Goal: Information Seeking & Learning: Learn about a topic

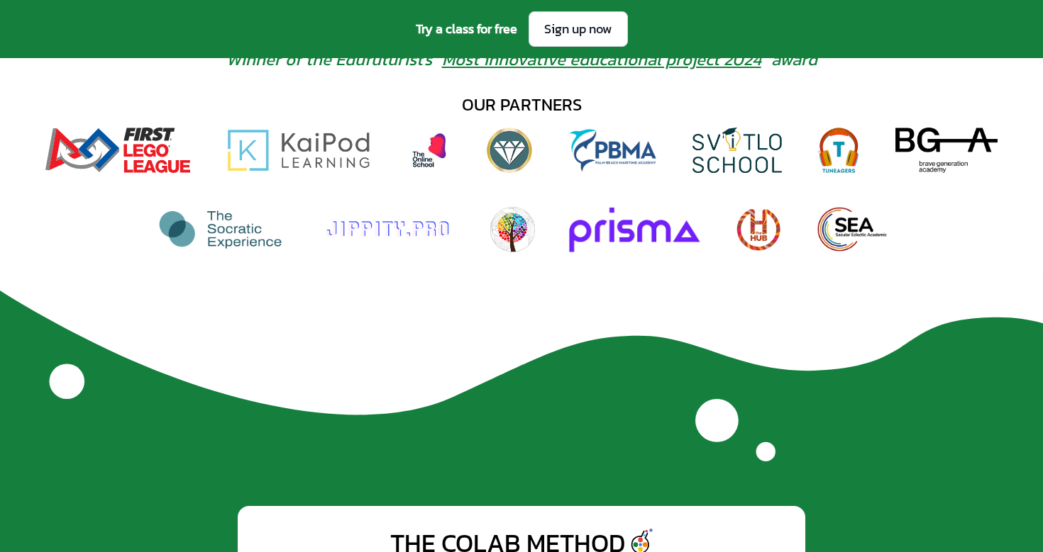
scroll to position [1008, 0]
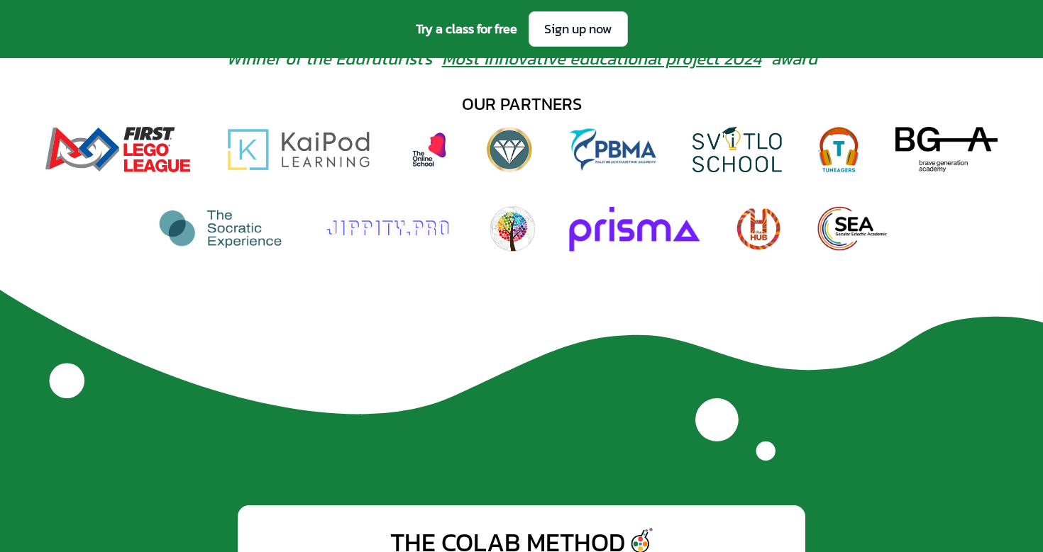
click at [730, 150] on img at bounding box center [736, 149] width 89 height 45
click at [197, 230] on img at bounding box center [220, 228] width 130 height 45
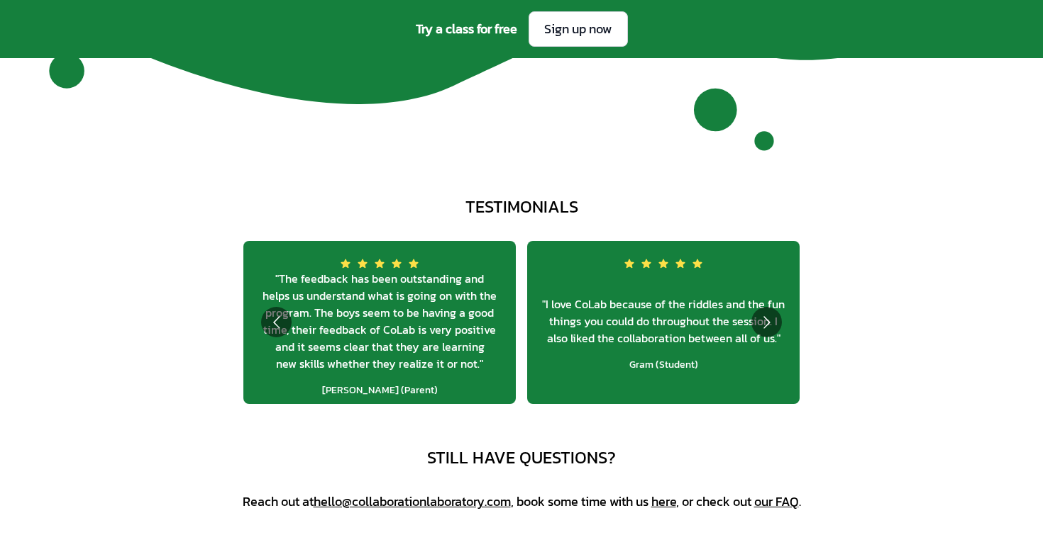
scroll to position [5138, 0]
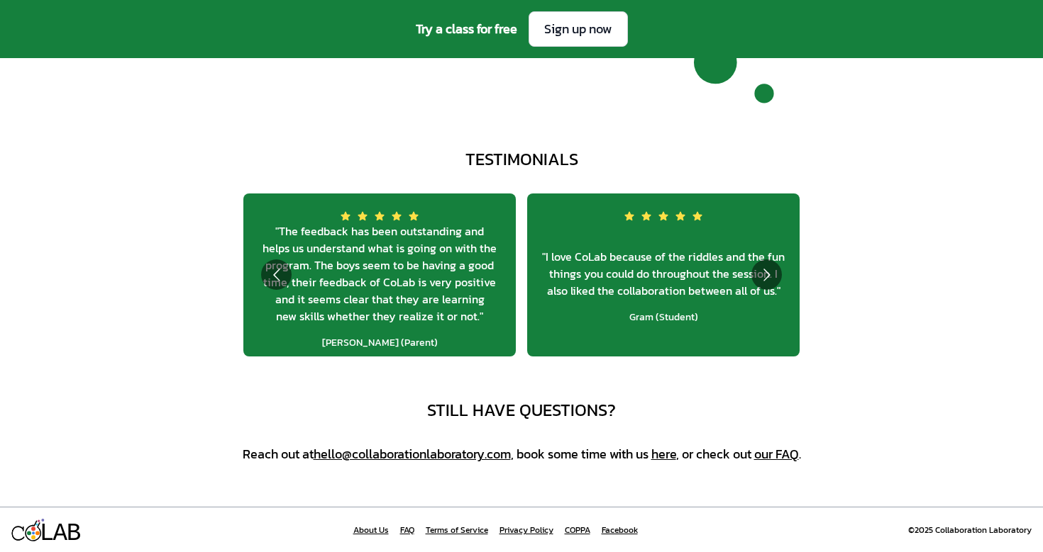
click at [780, 456] on link "our FAQ" at bounding box center [776, 454] width 45 height 19
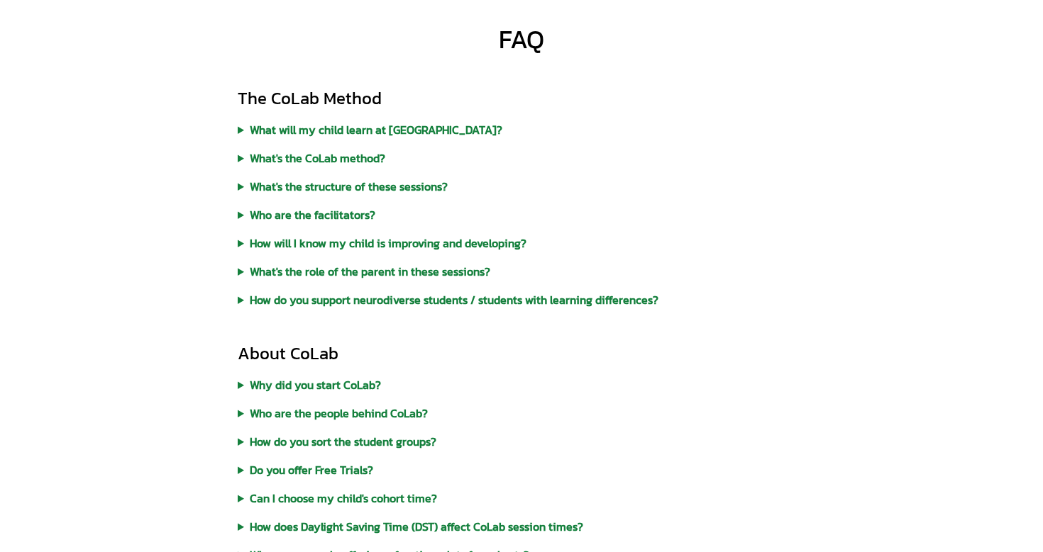
scroll to position [104, 0]
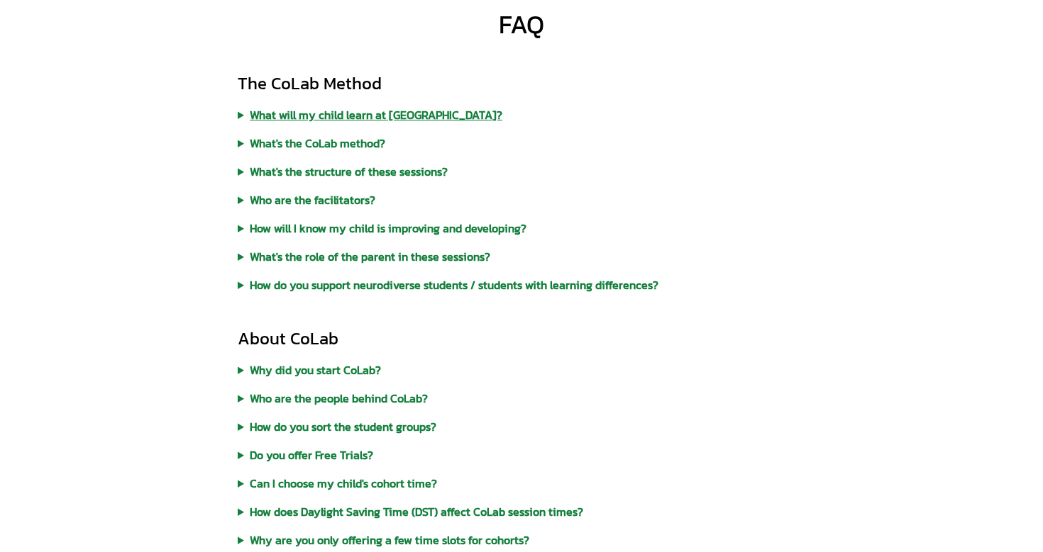
click at [375, 116] on summary "What will my child learn at CoLab?" at bounding box center [521, 114] width 567 height 17
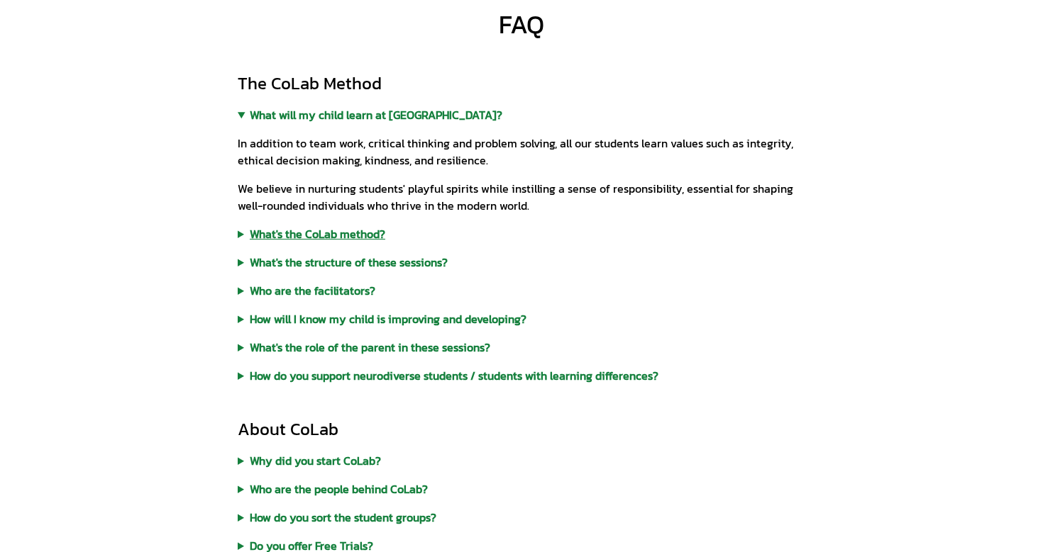
click at [351, 235] on summary "What's the CoLab method?" at bounding box center [521, 234] width 567 height 17
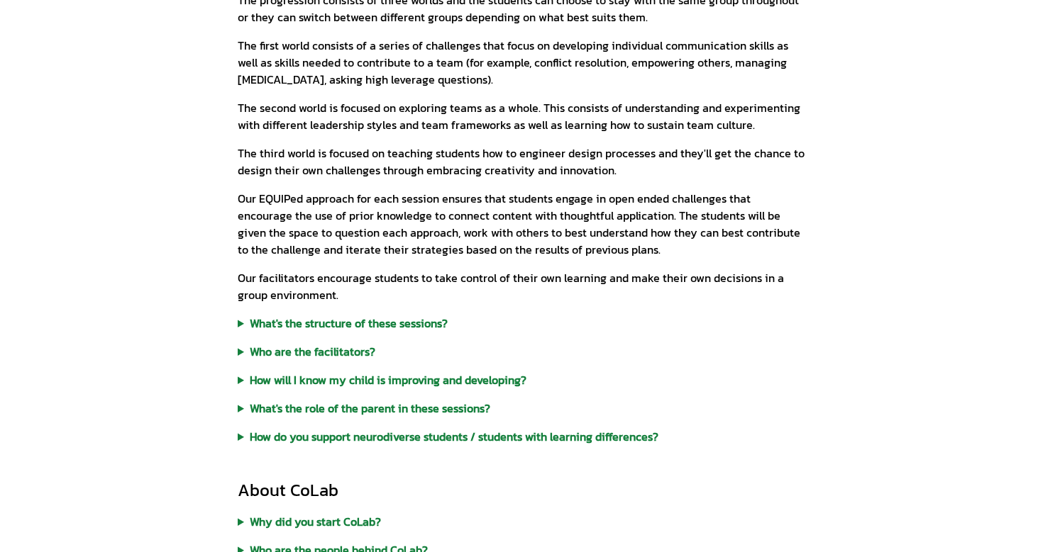
scroll to position [446, 0]
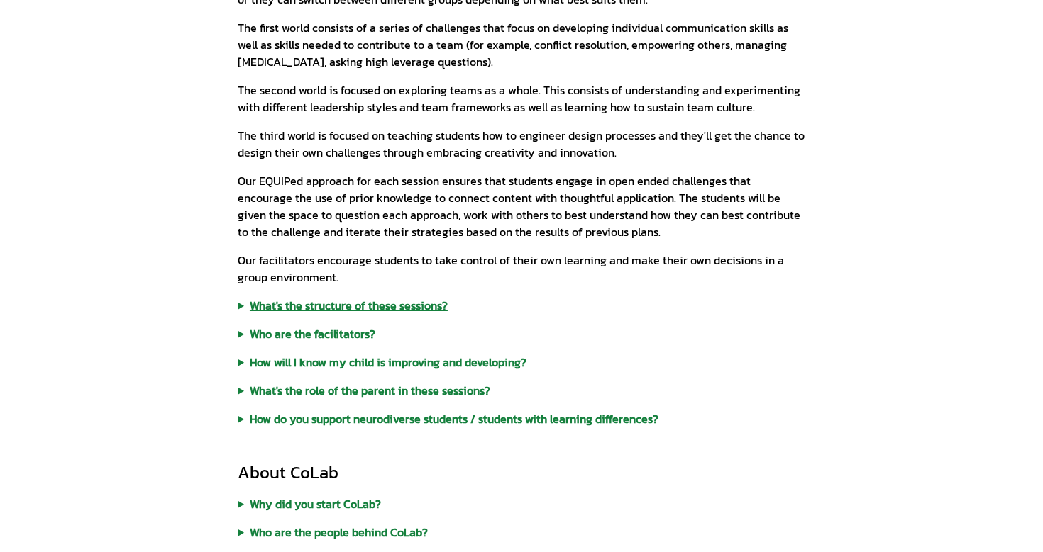
click at [362, 304] on summary "What's the structure of these sessions?" at bounding box center [521, 305] width 567 height 17
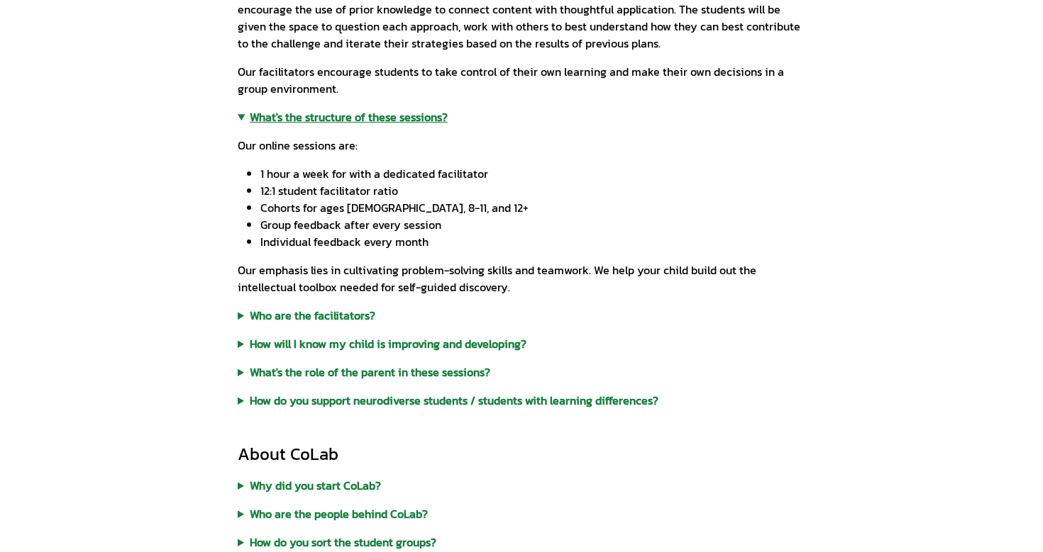
scroll to position [640, 0]
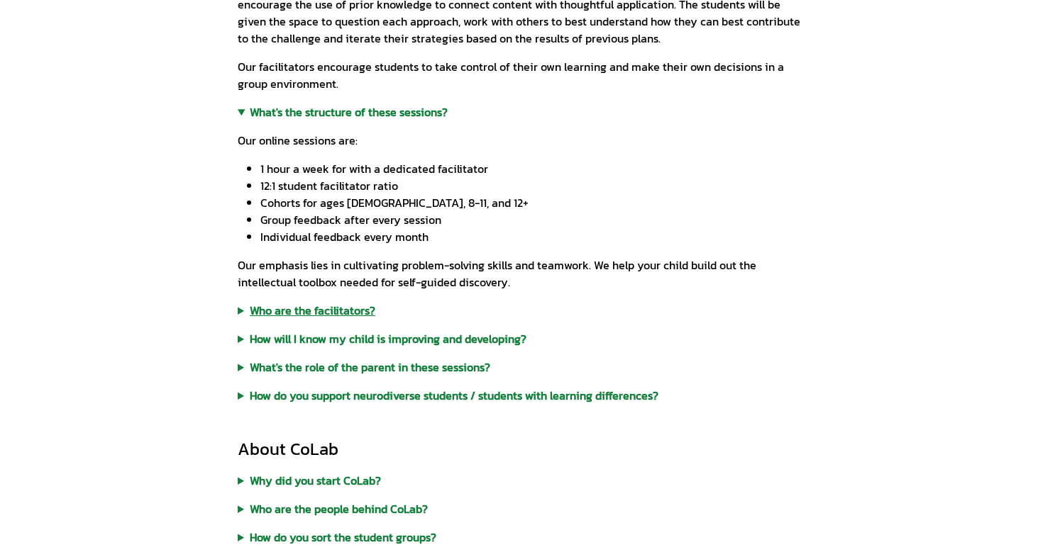
click at [349, 313] on summary "Who are the facilitators?" at bounding box center [521, 310] width 567 height 17
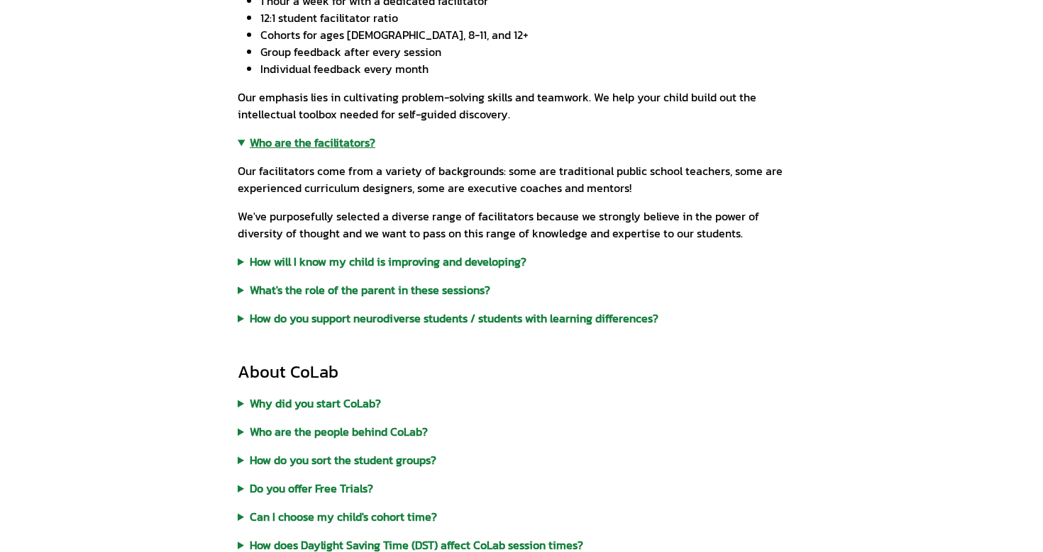
scroll to position [821, 0]
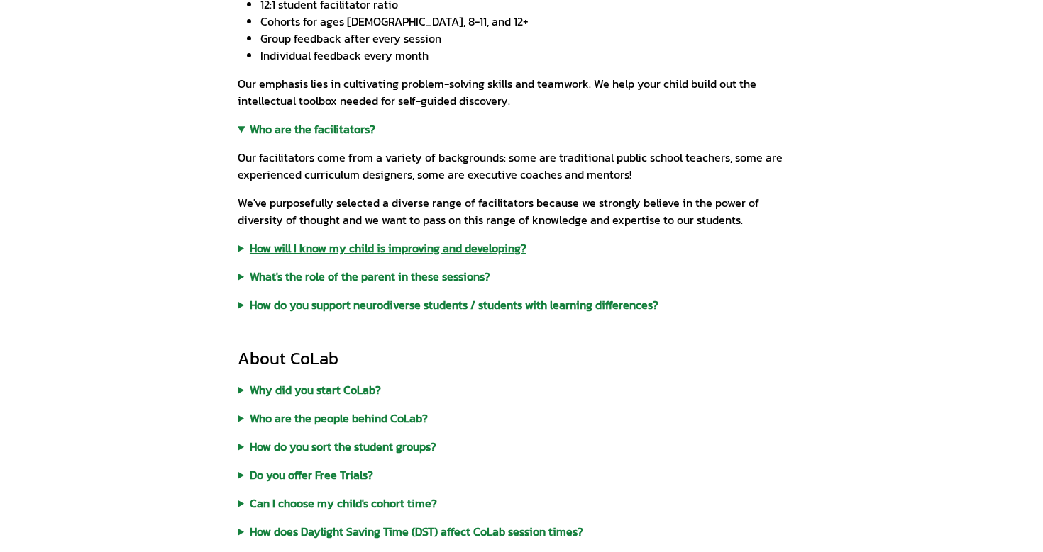
click at [353, 251] on summary "How will I know my child is improving and developing?" at bounding box center [521, 248] width 567 height 17
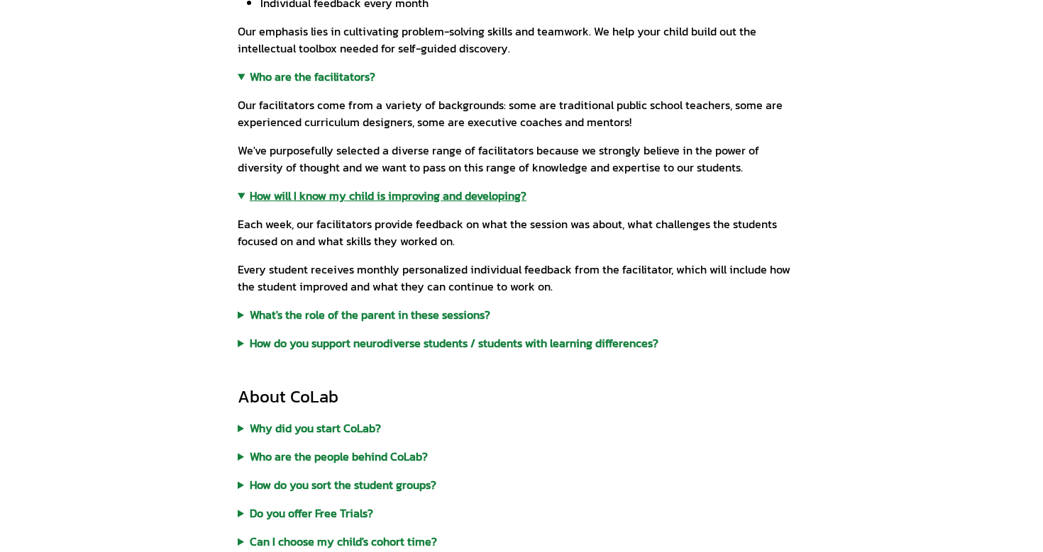
scroll to position [900, 0]
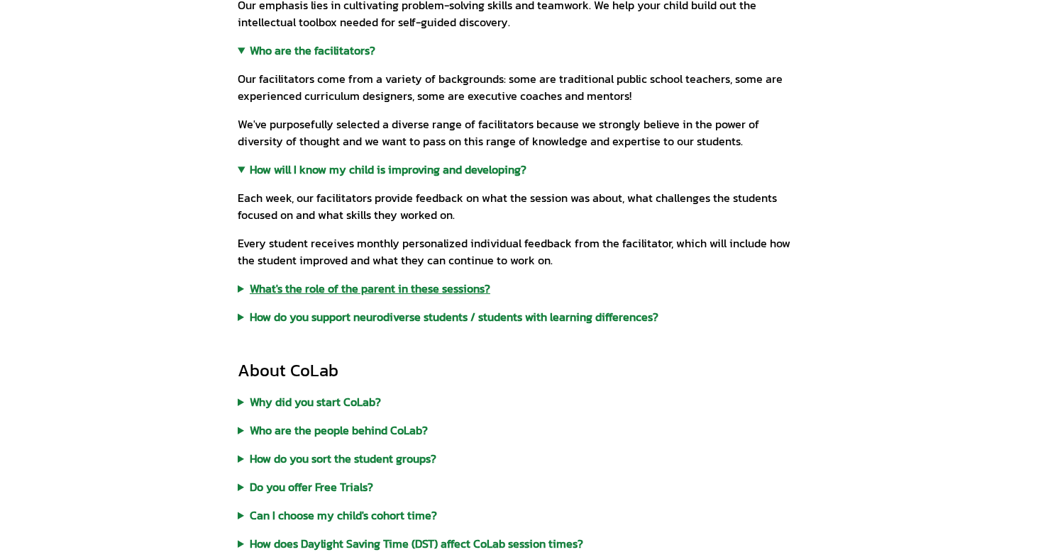
click at [357, 295] on summary "What's the role of the parent in these sessions?" at bounding box center [521, 288] width 567 height 17
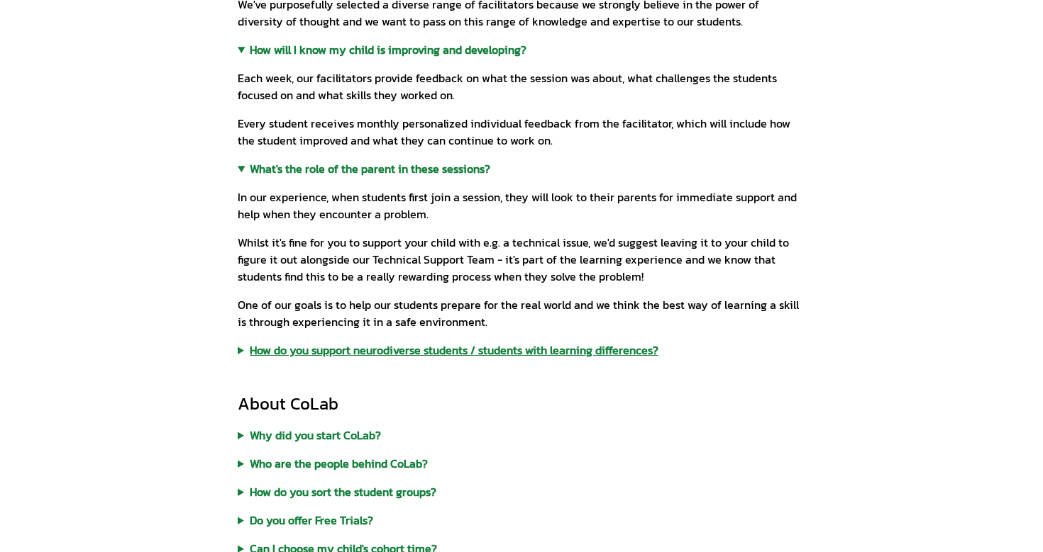
click at [365, 348] on summary "How do you support neurodiverse students / students with learning differences?" at bounding box center [521, 350] width 567 height 17
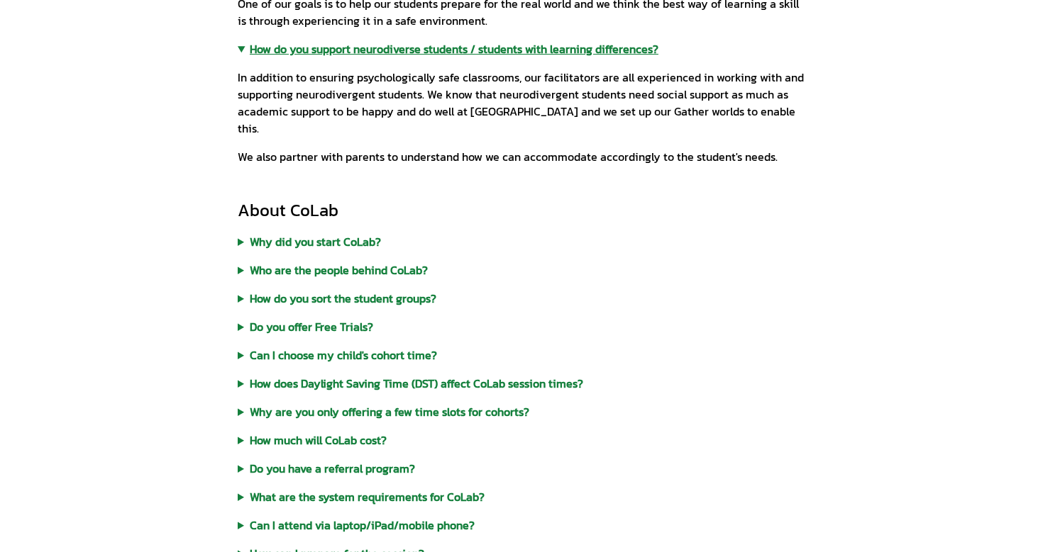
scroll to position [1394, 0]
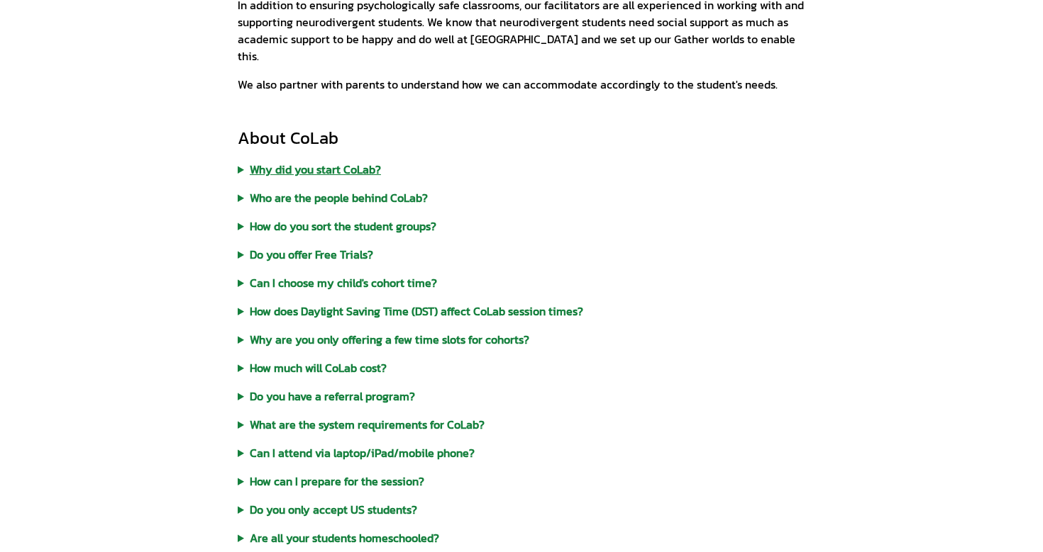
click at [336, 161] on summary "Why did you start CoLab?" at bounding box center [521, 169] width 567 height 17
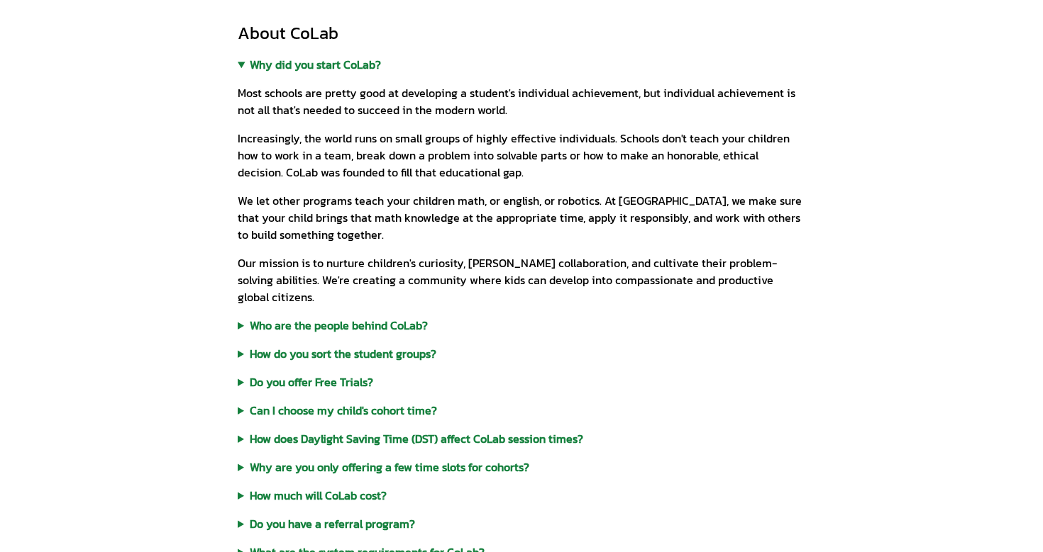
scroll to position [1501, 0]
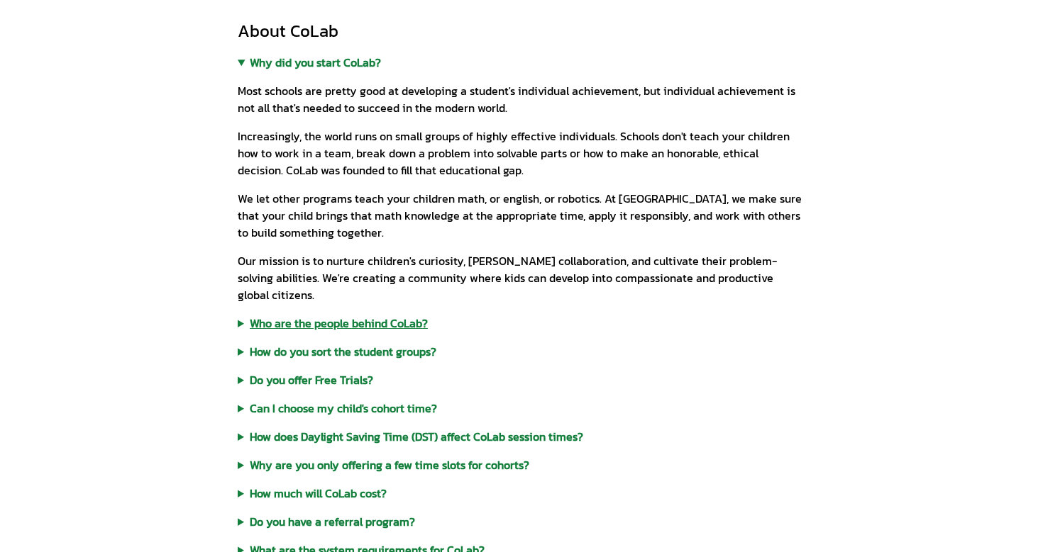
click at [345, 315] on summary "Who are the people behind CoLab?" at bounding box center [521, 323] width 567 height 17
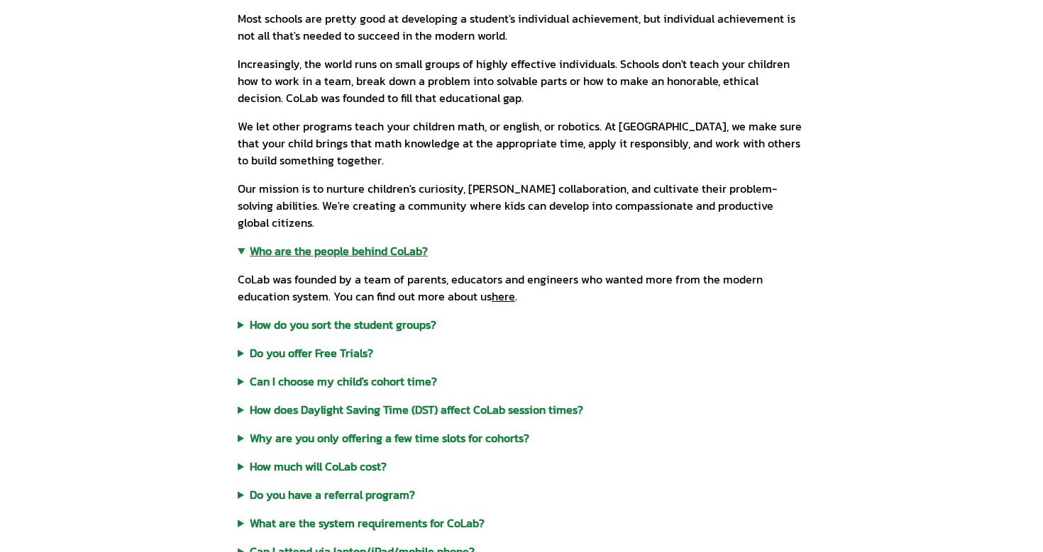
scroll to position [1574, 0]
click at [504, 287] on link "here" at bounding box center [502, 295] width 23 height 17
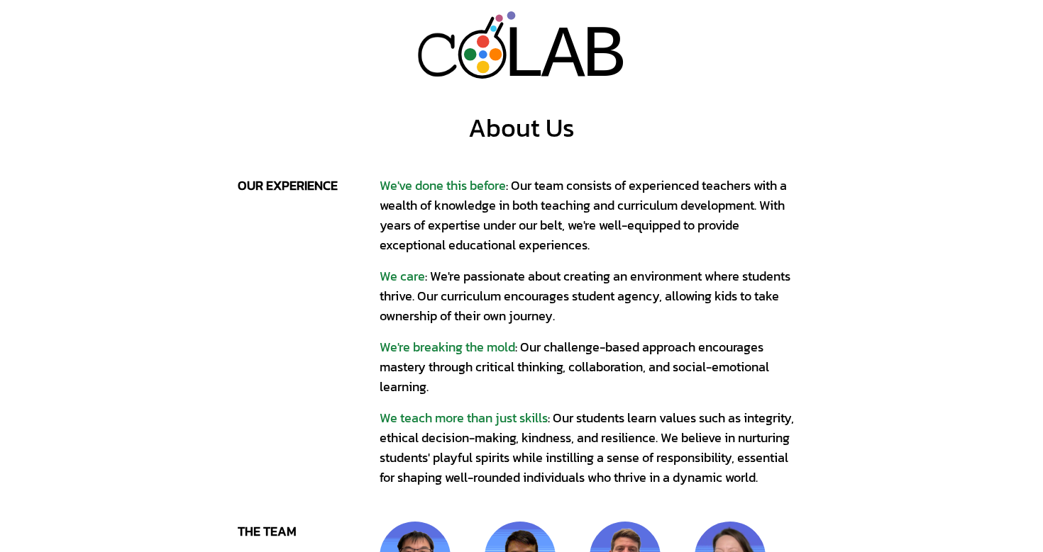
click at [449, 239] on div "We've done this before : Our team consists of experienced teachers with a wealt…" at bounding box center [592, 215] width 426 height 79
click at [459, 182] on span "We've done this before" at bounding box center [442, 185] width 126 height 19
click at [411, 278] on span "We care" at bounding box center [401, 276] width 45 height 19
click at [416, 341] on span "We're breaking the mold" at bounding box center [446, 347] width 135 height 19
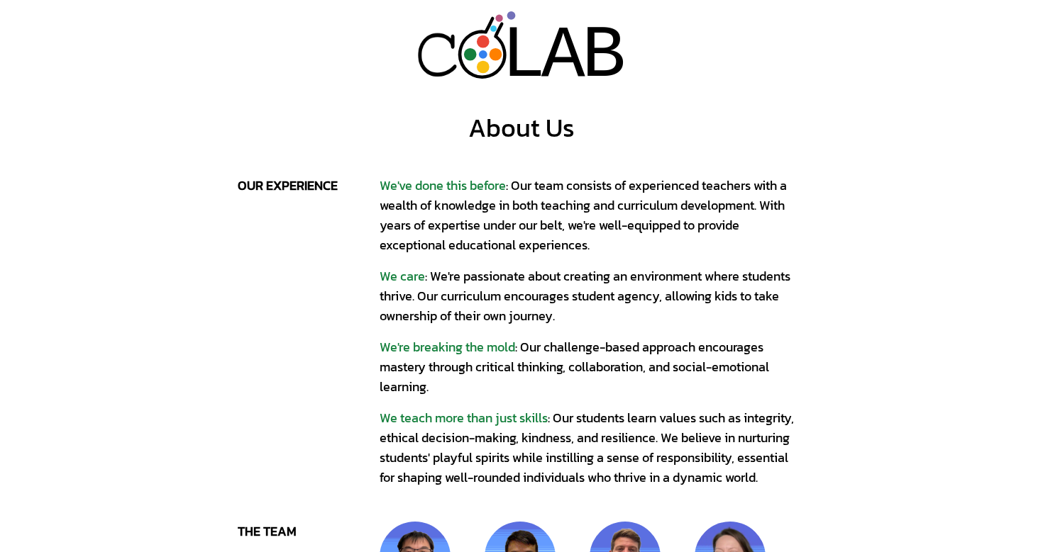
click at [411, 404] on div "We've done this before : Our team consists of experienced teachers with a wealt…" at bounding box center [592, 332] width 426 height 312
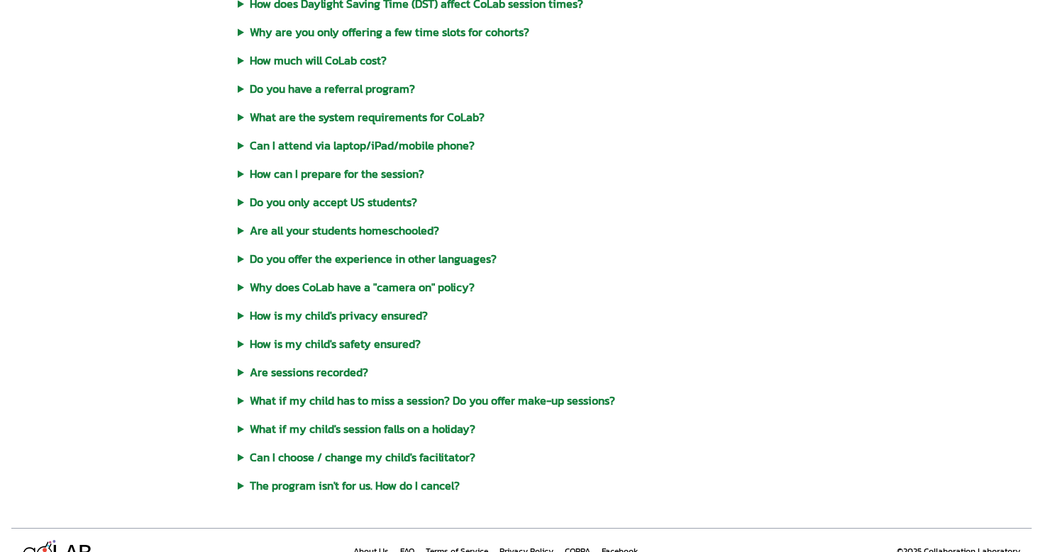
scroll to position [645, 0]
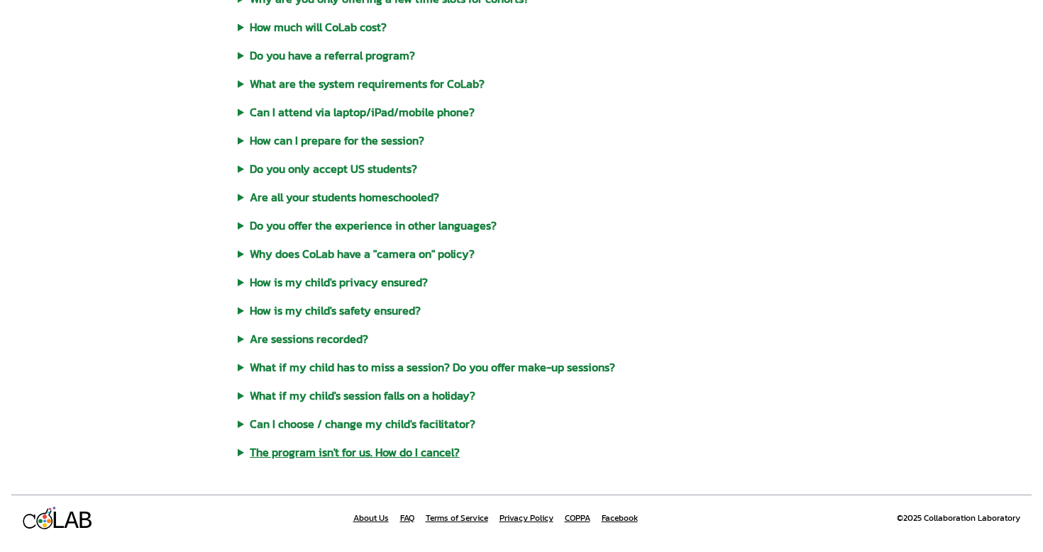
click at [295, 450] on summary "The program isn't for us. How do I cancel?" at bounding box center [521, 452] width 567 height 17
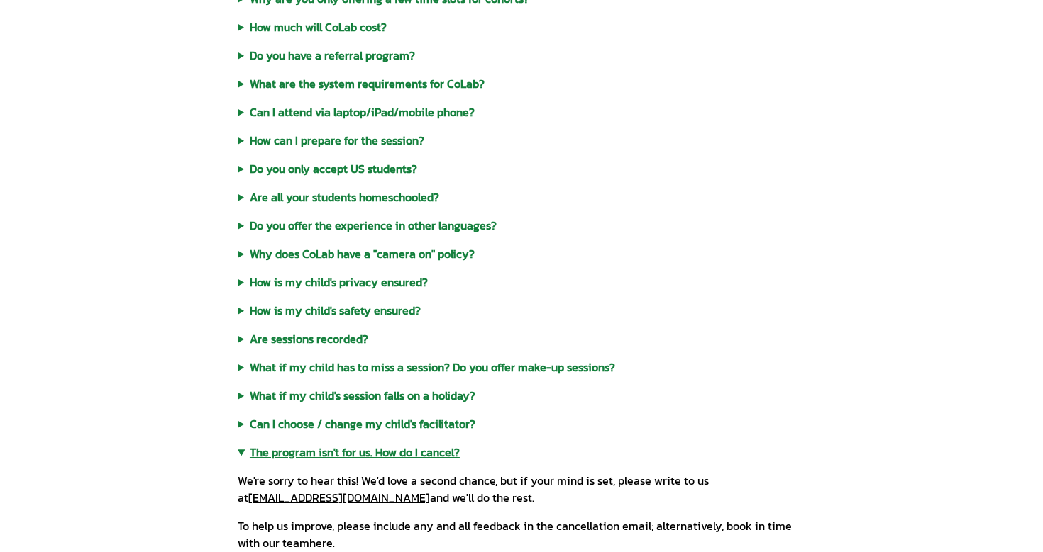
scroll to position [736, 0]
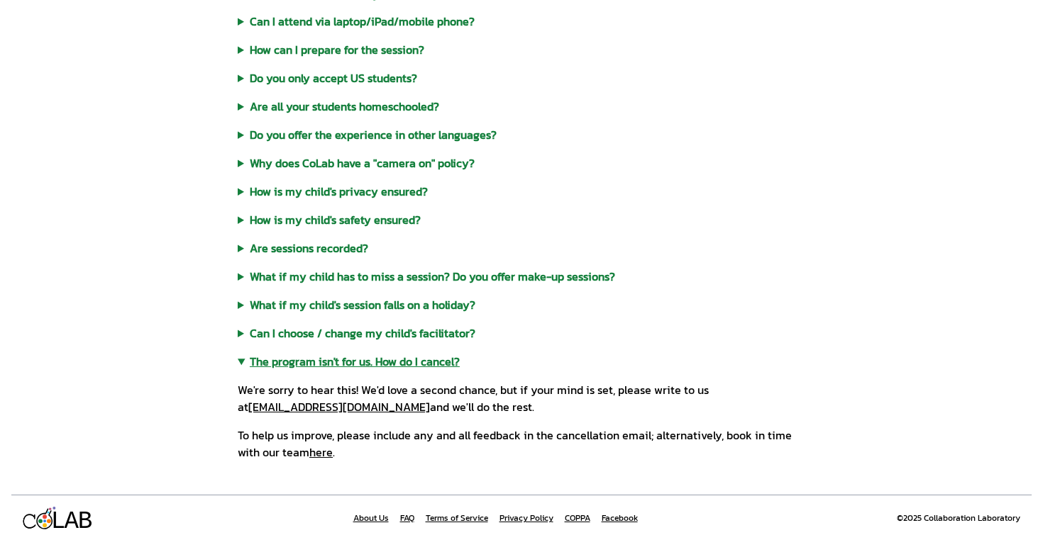
click at [294, 363] on summary "The program isn't for us. How do I cancel?" at bounding box center [521, 361] width 567 height 17
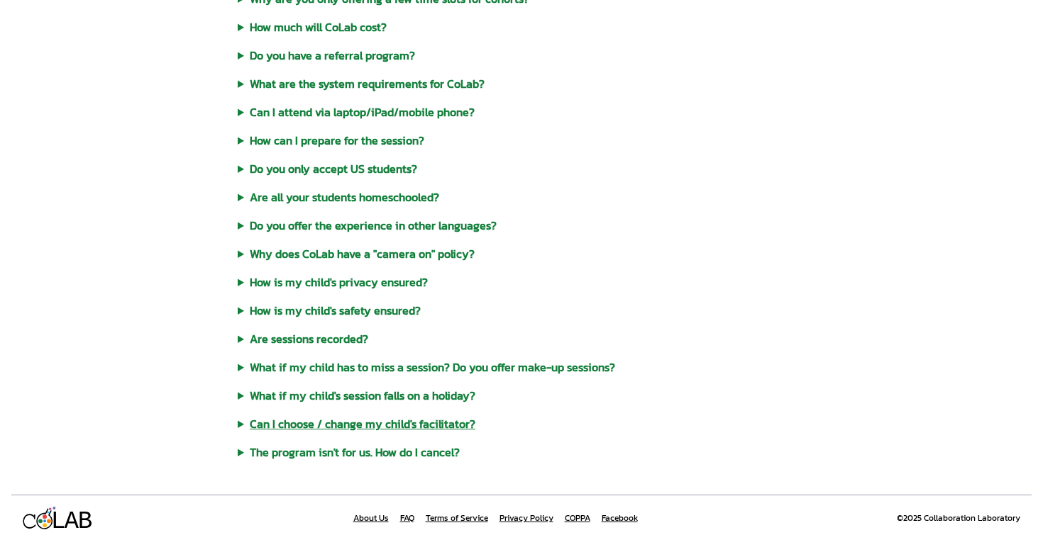
click at [299, 426] on summary "Can I choose / change my child's facilitator?" at bounding box center [521, 424] width 567 height 17
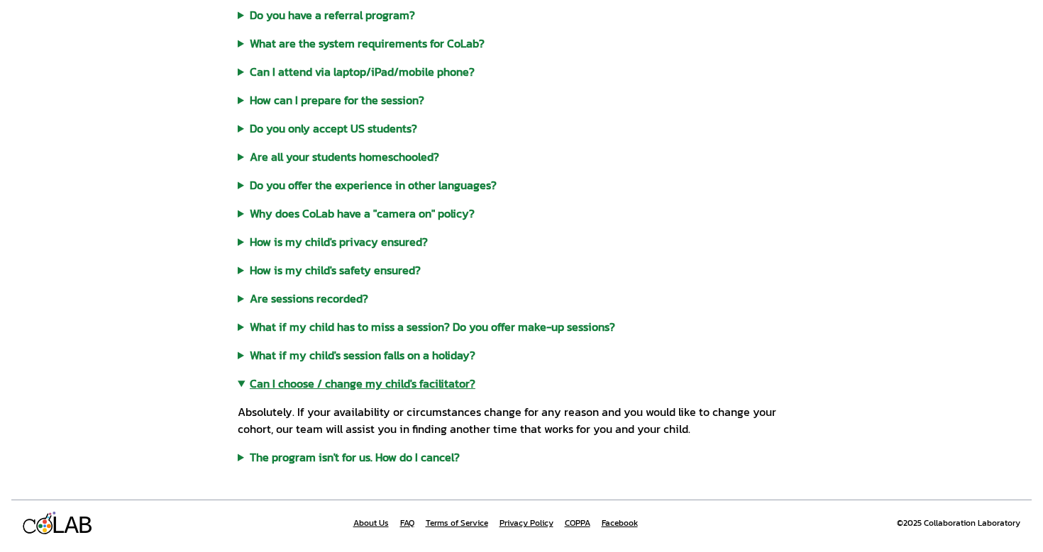
scroll to position [691, 0]
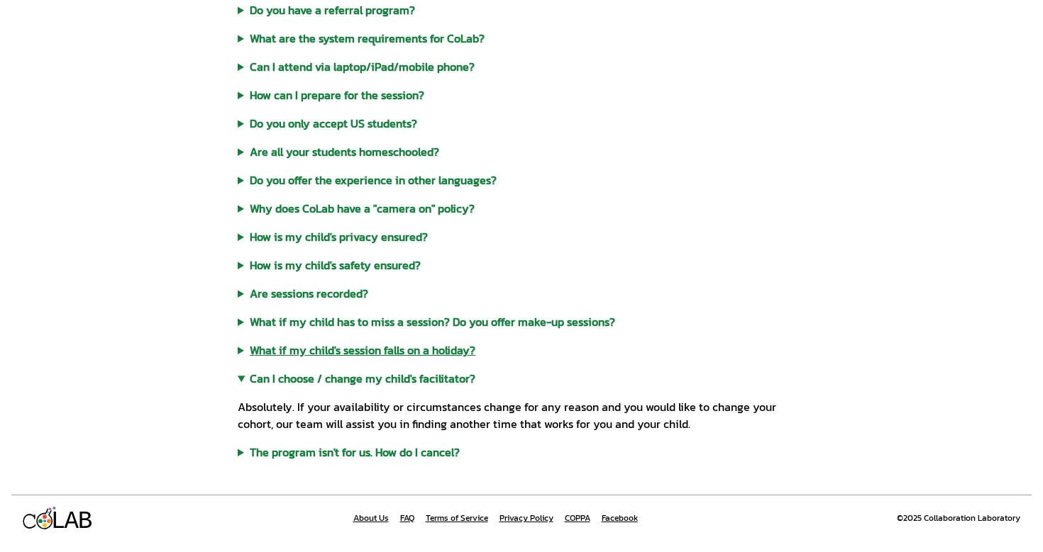
click at [299, 351] on summary "What if my child's session falls on a holiday?" at bounding box center [521, 350] width 567 height 17
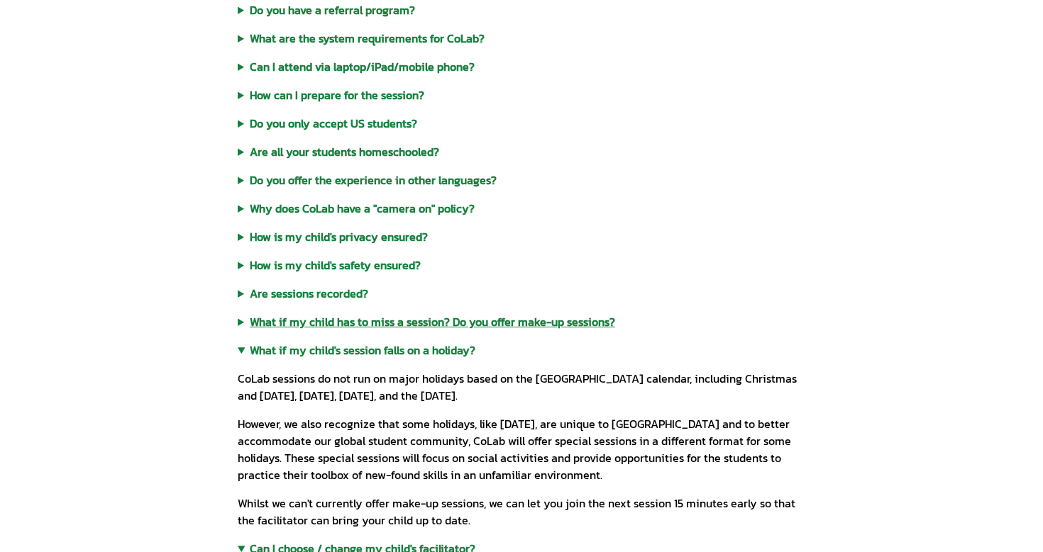
click at [298, 318] on summary "What if my child has to miss a session? Do you offer make-up sessions?" at bounding box center [521, 321] width 567 height 17
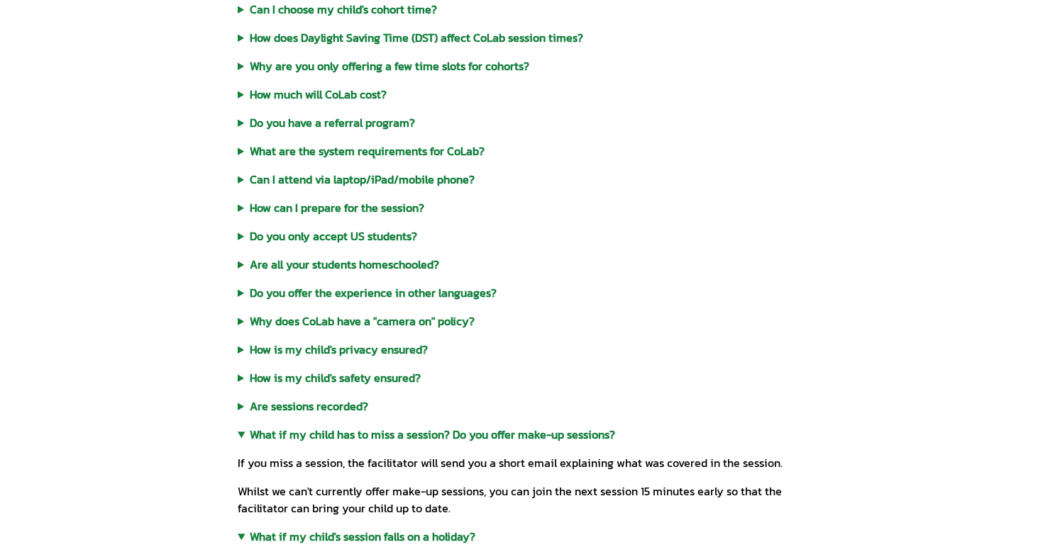
scroll to position [582, 0]
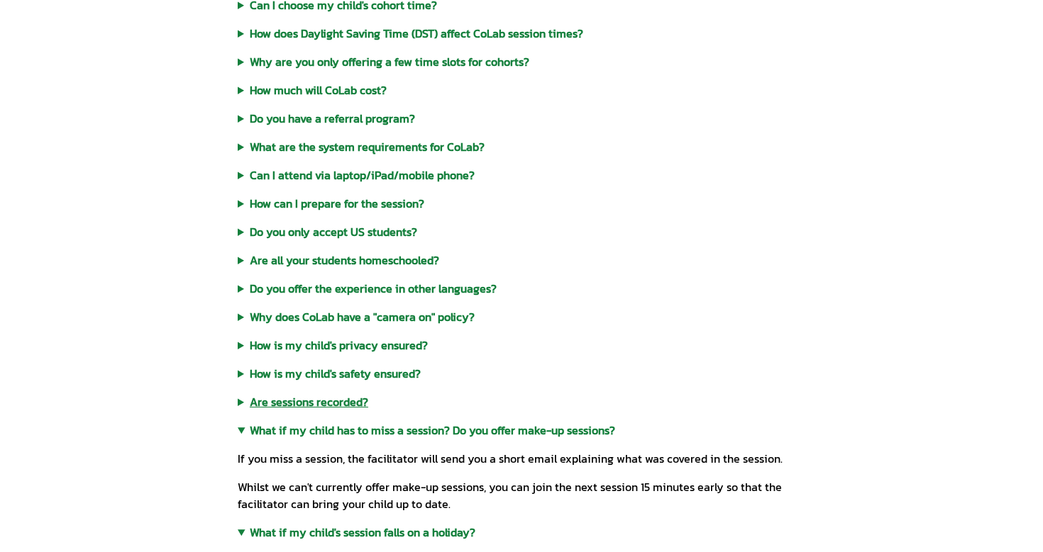
click at [297, 401] on summary "Are sessions recorded?" at bounding box center [521, 402] width 567 height 17
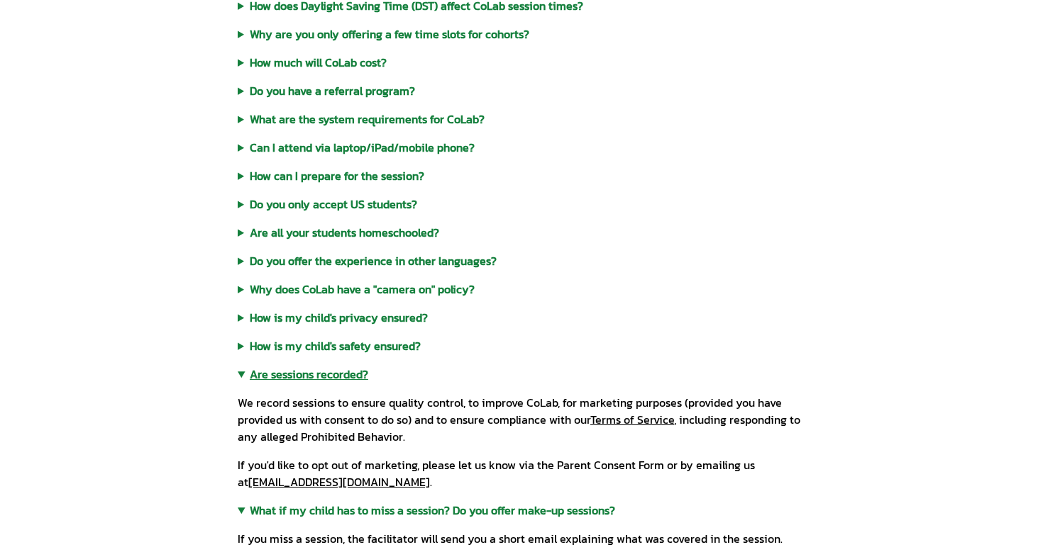
scroll to position [613, 0]
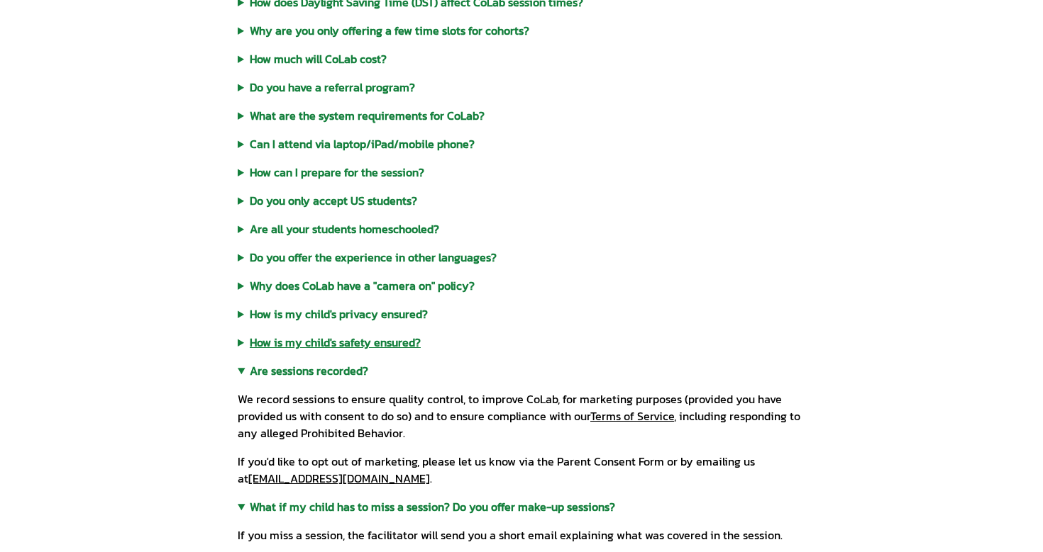
click at [301, 345] on summary "How is my child's safety ensured?" at bounding box center [521, 342] width 567 height 17
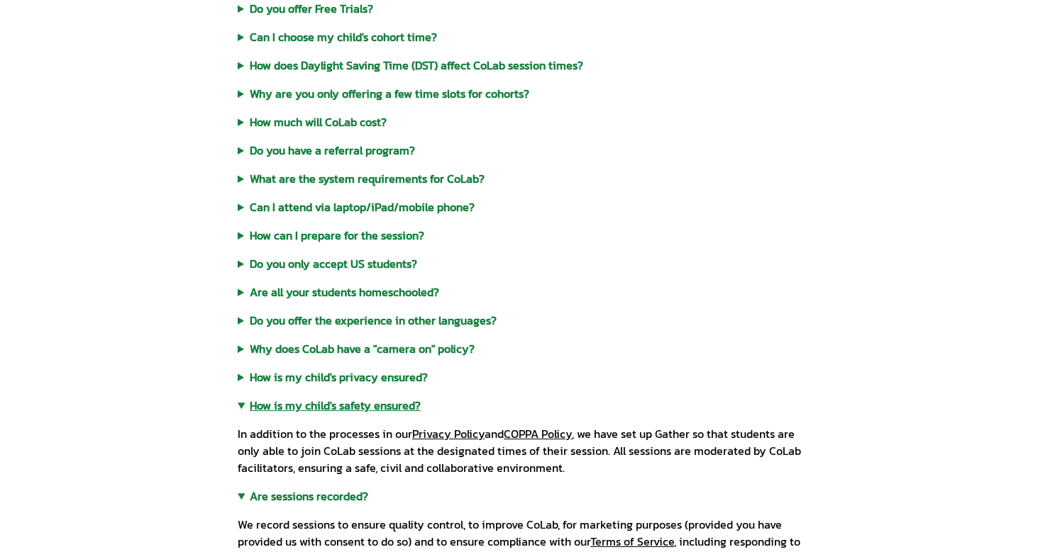
scroll to position [530, 0]
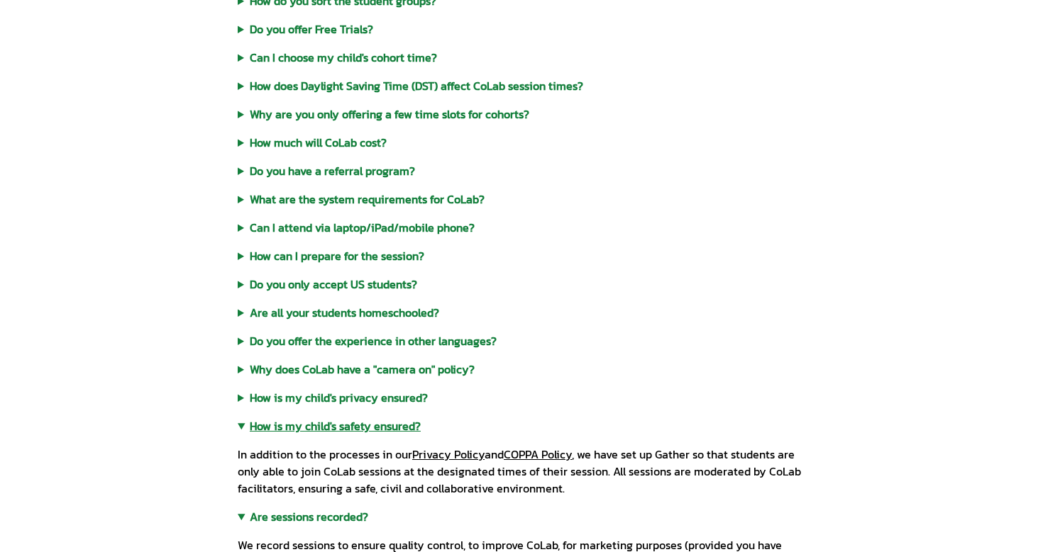
click at [301, 345] on summary "Do you offer the experience in other languages?" at bounding box center [521, 341] width 567 height 17
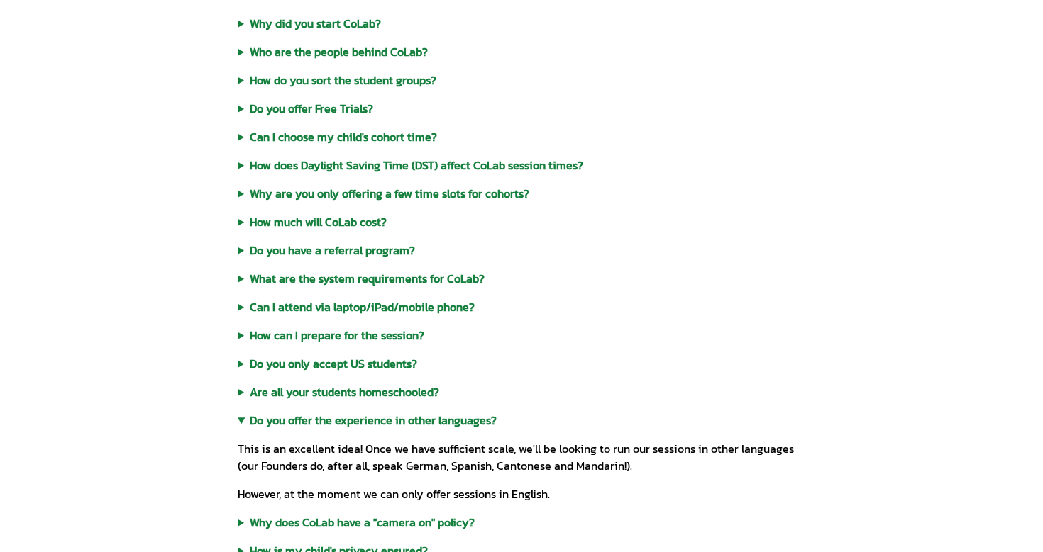
scroll to position [450, 0]
click at [299, 365] on summary "Do you only accept US students?" at bounding box center [521, 364] width 567 height 17
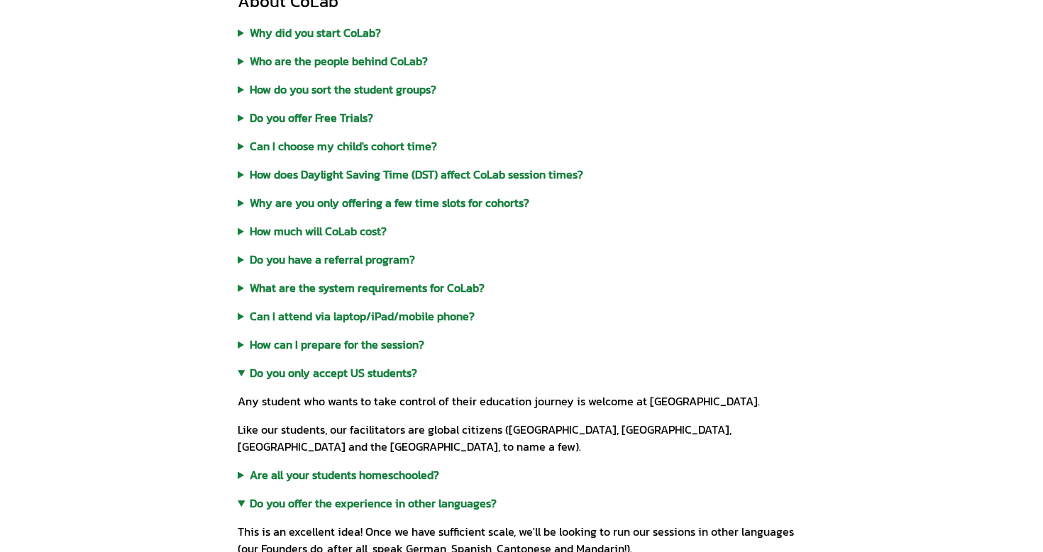
scroll to position [440, 0]
click at [297, 467] on summary "Are all your students homeschooled?" at bounding box center [521, 475] width 567 height 17
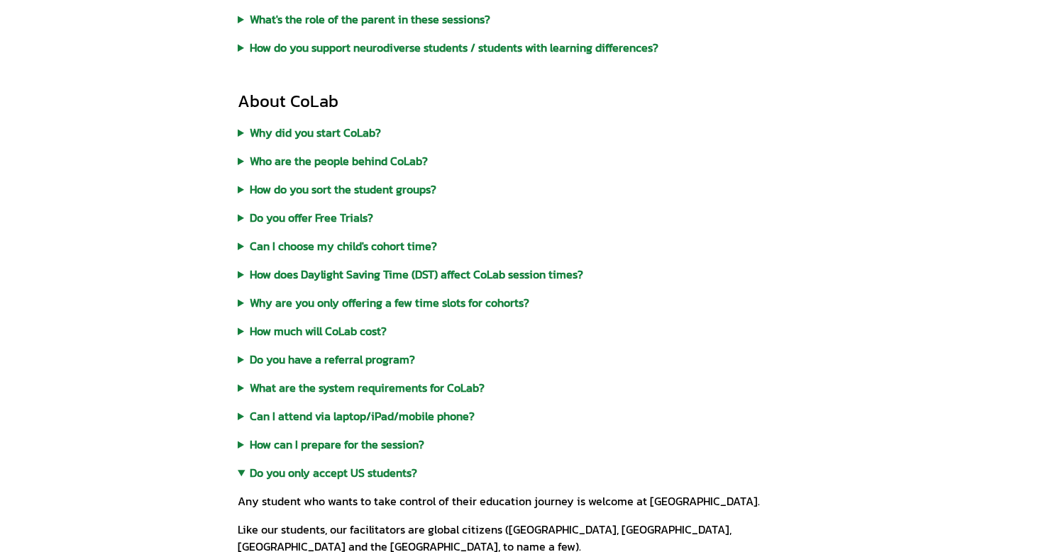
scroll to position [336, 0]
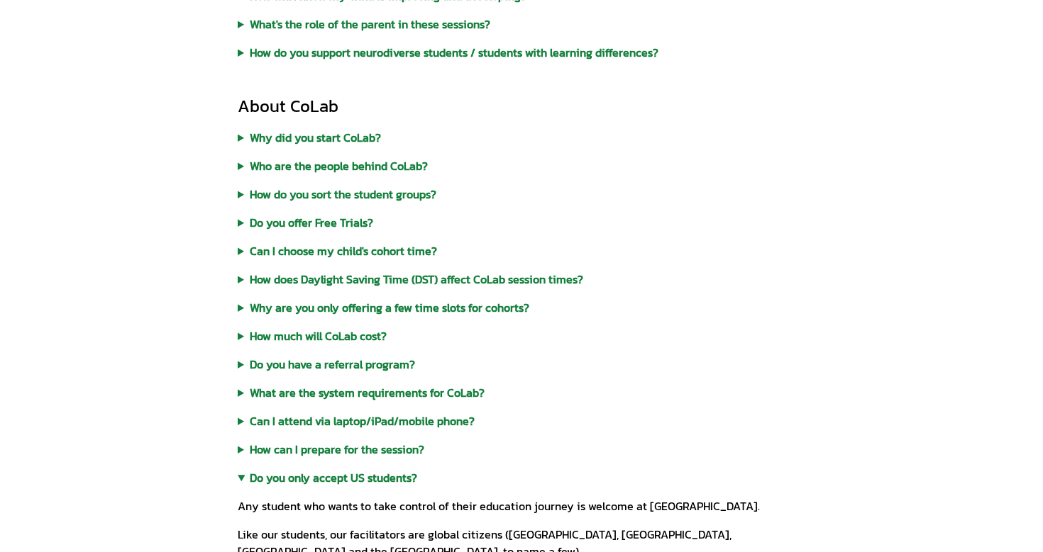
click at [272, 453] on summary "How can I prepare for the session?" at bounding box center [521, 449] width 567 height 17
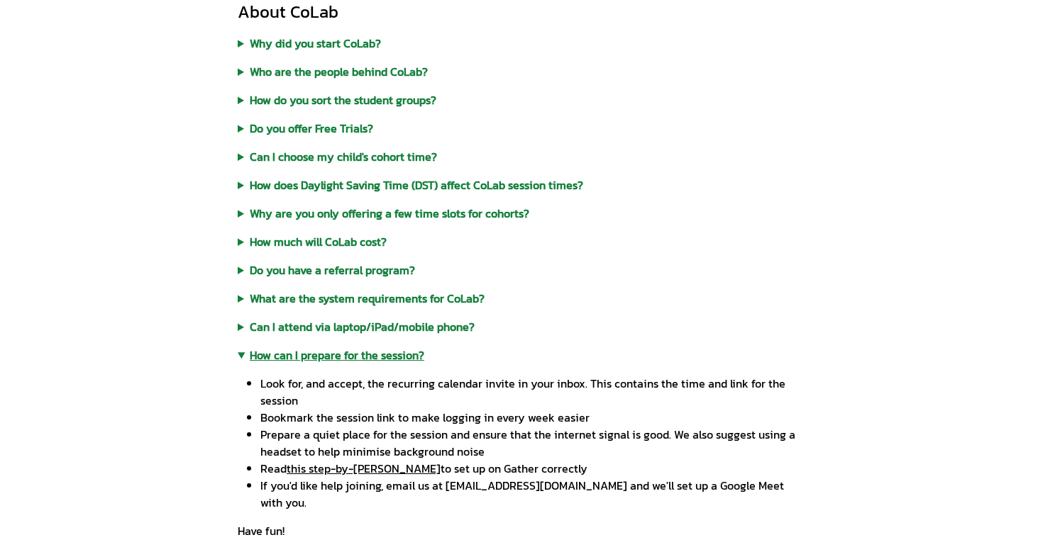
scroll to position [413, 0]
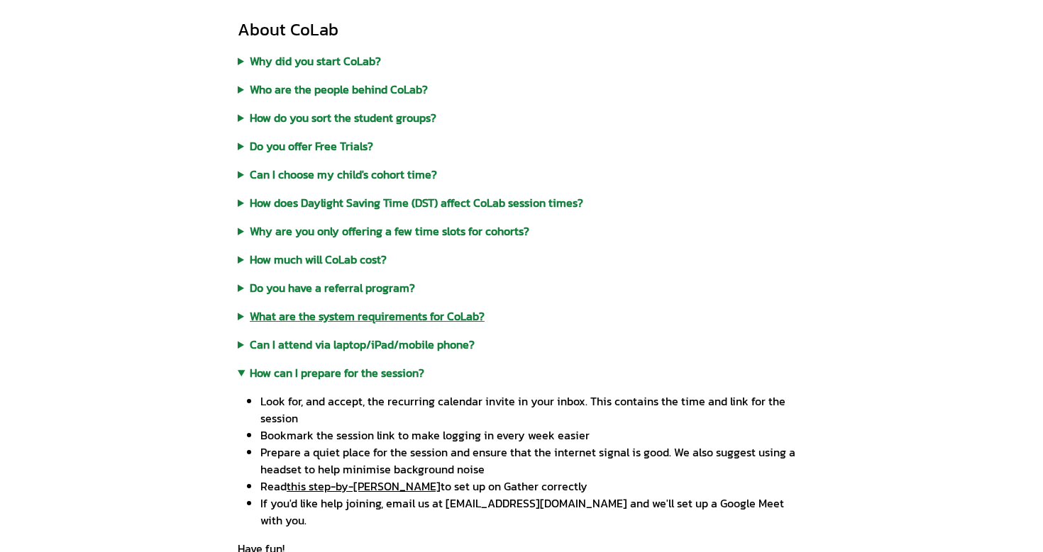
click at [277, 318] on summary "What are the system requirements for CoLab?" at bounding box center [521, 316] width 567 height 17
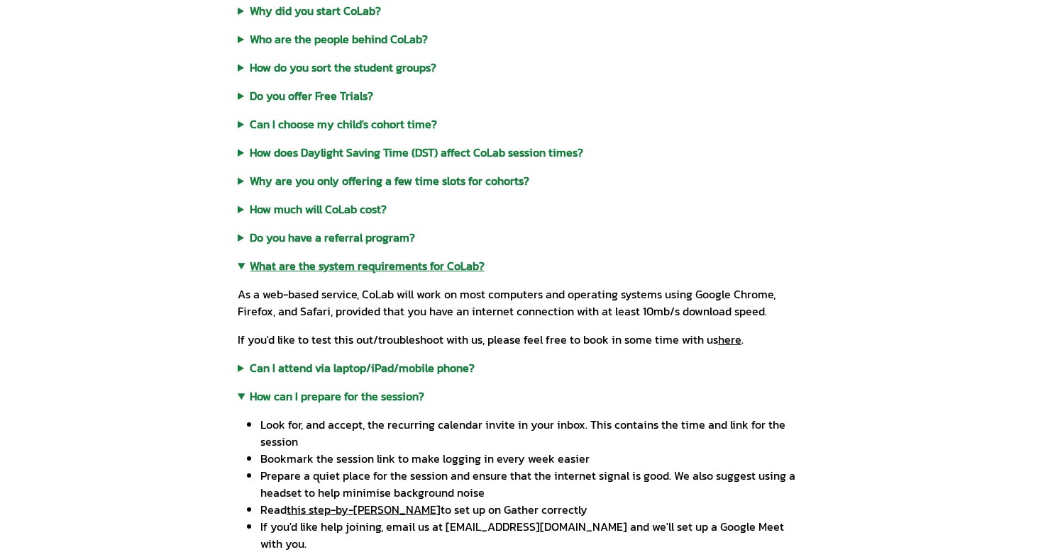
scroll to position [465, 0]
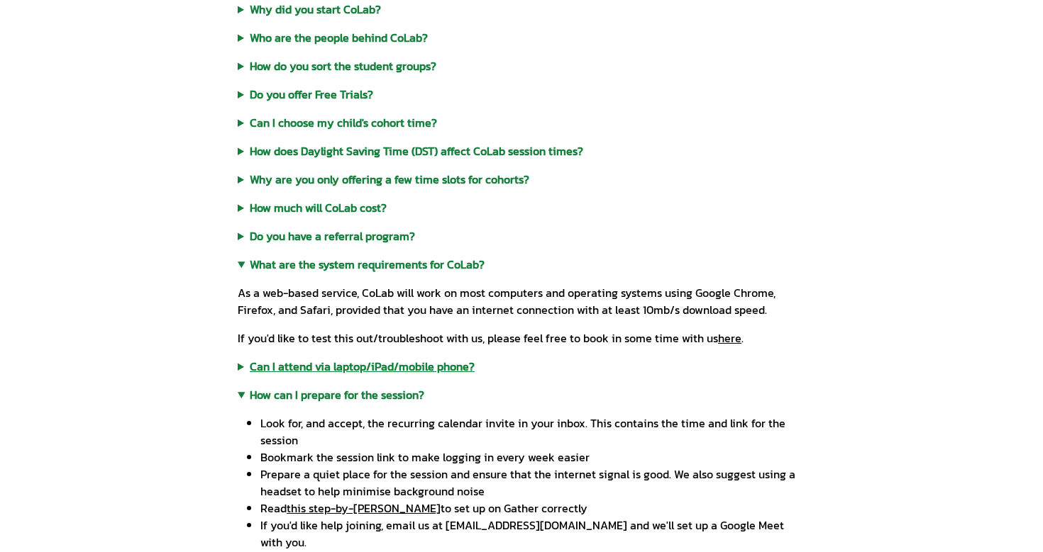
click at [286, 361] on summary "Can I attend via laptop/iPad/mobile phone?" at bounding box center [521, 366] width 567 height 17
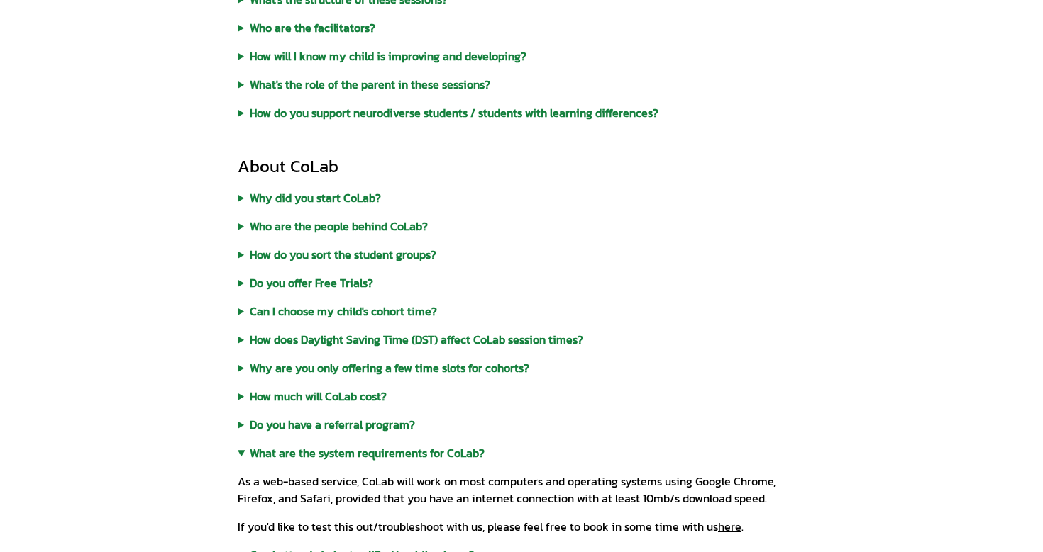
scroll to position [274, 0]
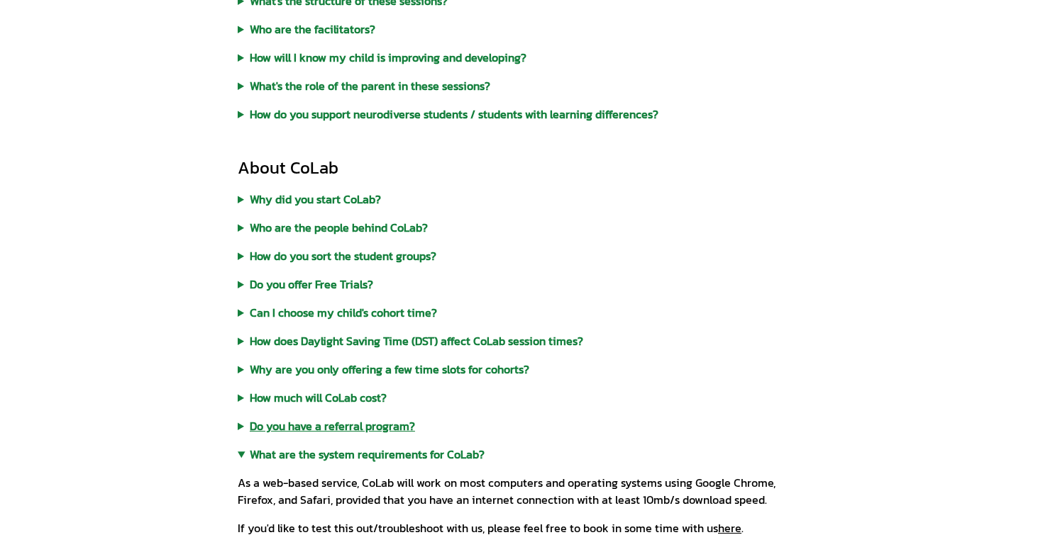
click at [298, 428] on summary "Do you have a referral program?" at bounding box center [521, 426] width 567 height 17
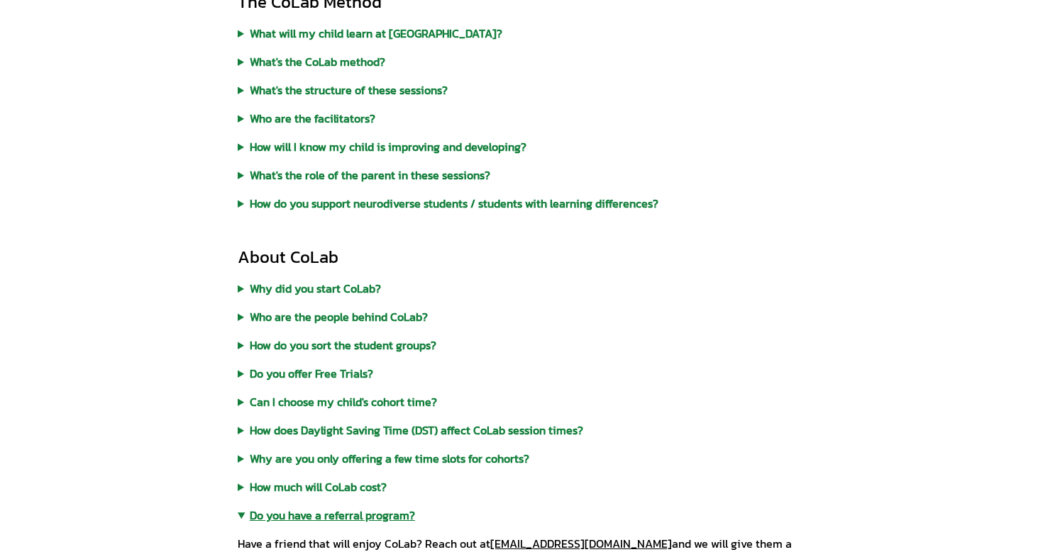
scroll to position [182, 0]
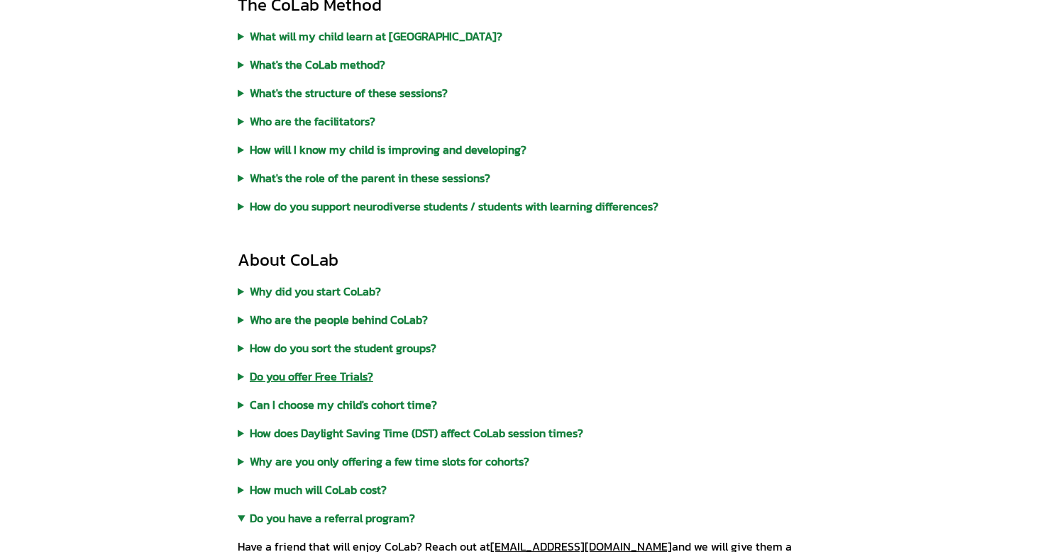
click at [298, 377] on summary "Do you offer Free Trials?" at bounding box center [521, 376] width 567 height 17
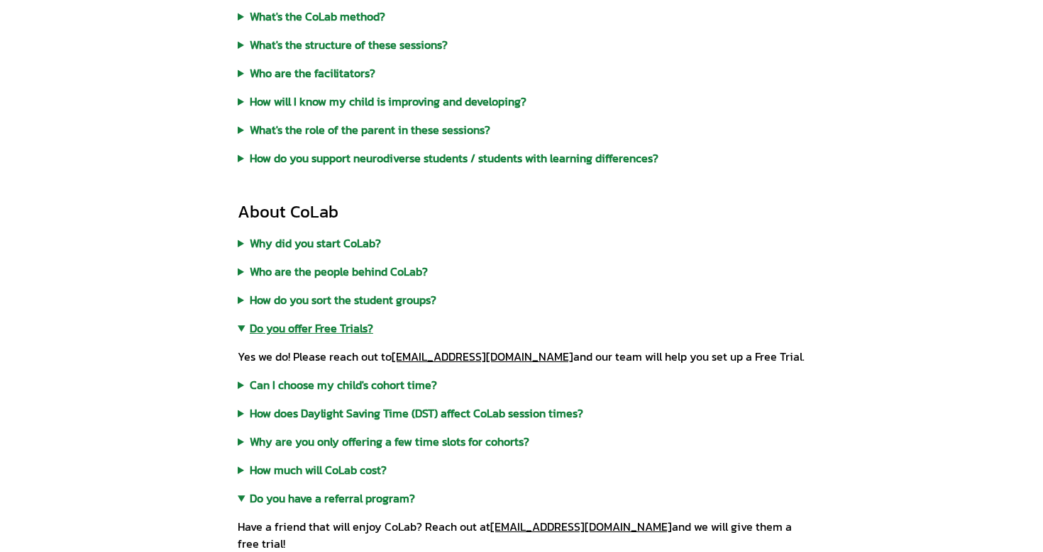
scroll to position [240, 0]
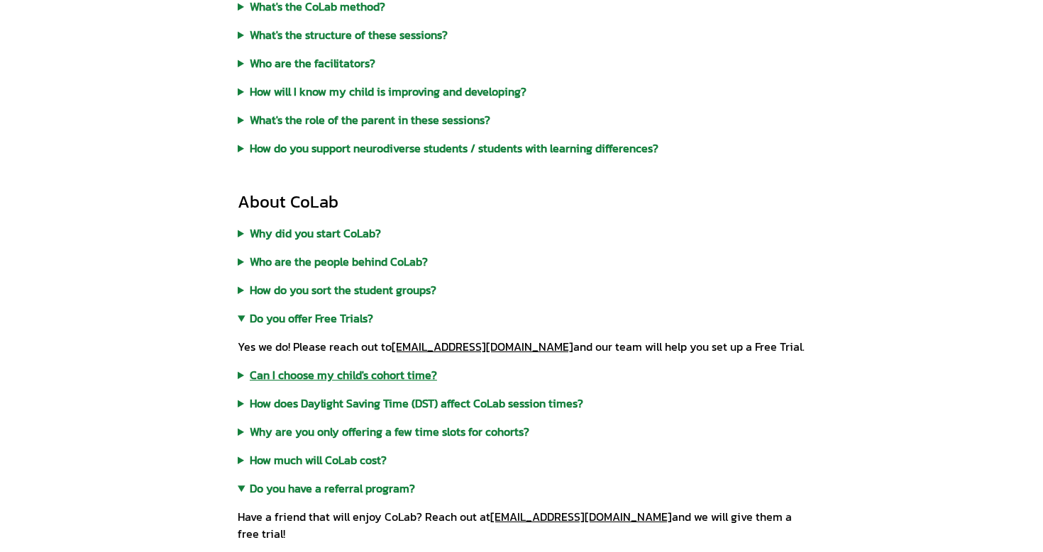
click at [298, 372] on summary "Can I choose my child's cohort time?" at bounding box center [521, 375] width 567 height 17
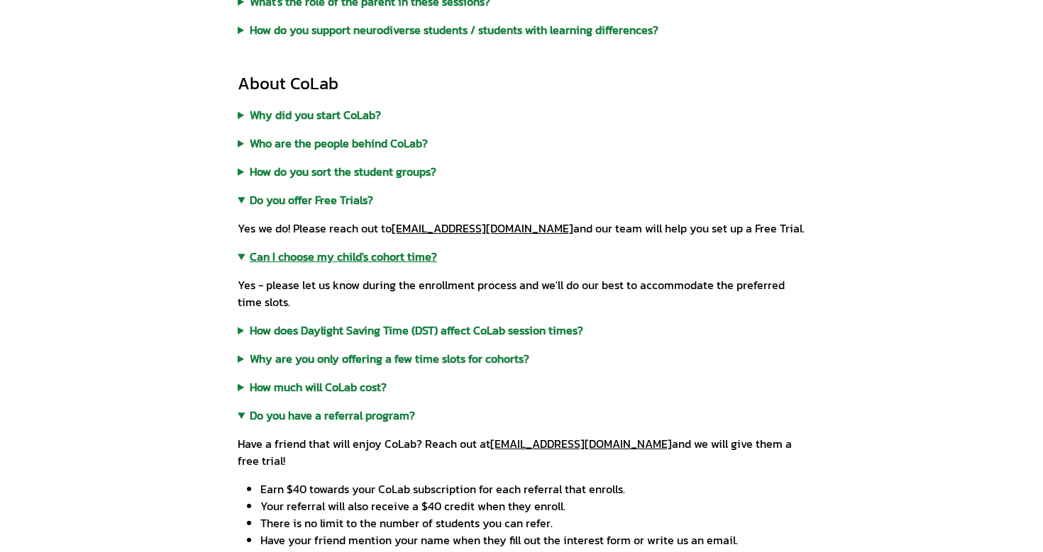
scroll to position [362, 0]
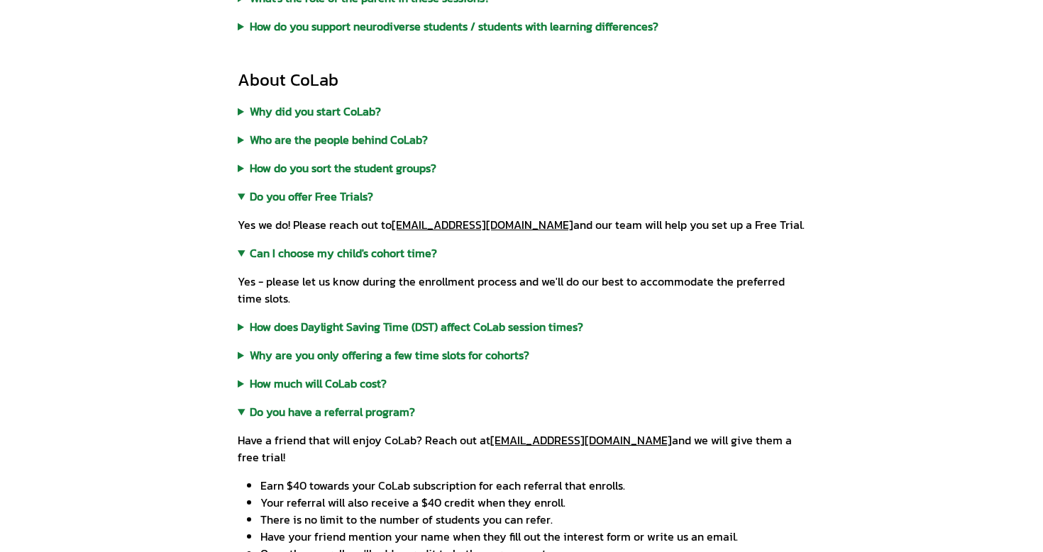
click at [309, 354] on summary "Why are you only offering a few time slots for cohorts?" at bounding box center [521, 355] width 567 height 17
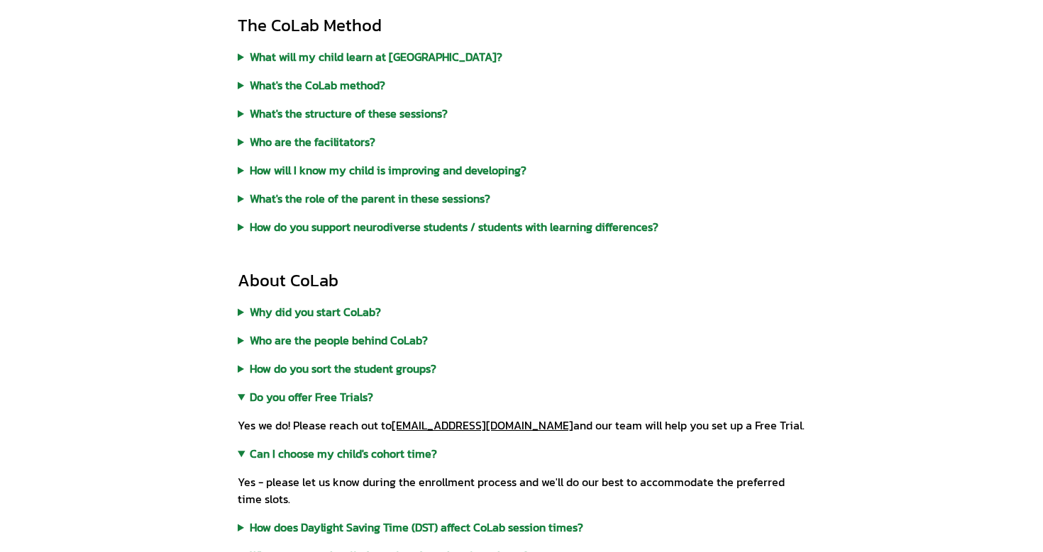
scroll to position [153, 0]
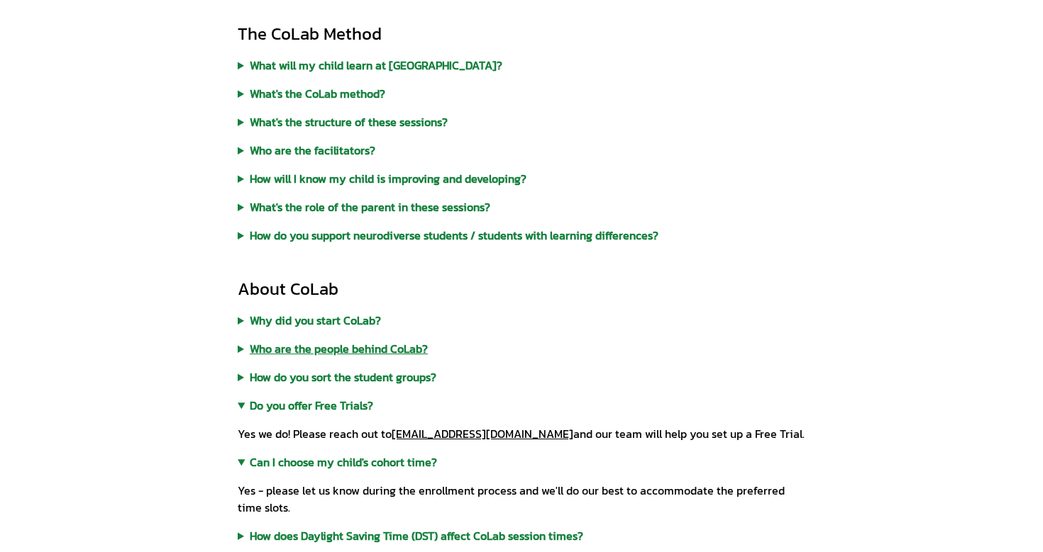
click at [309, 354] on summary "Who are the people behind CoLab?" at bounding box center [521, 348] width 567 height 17
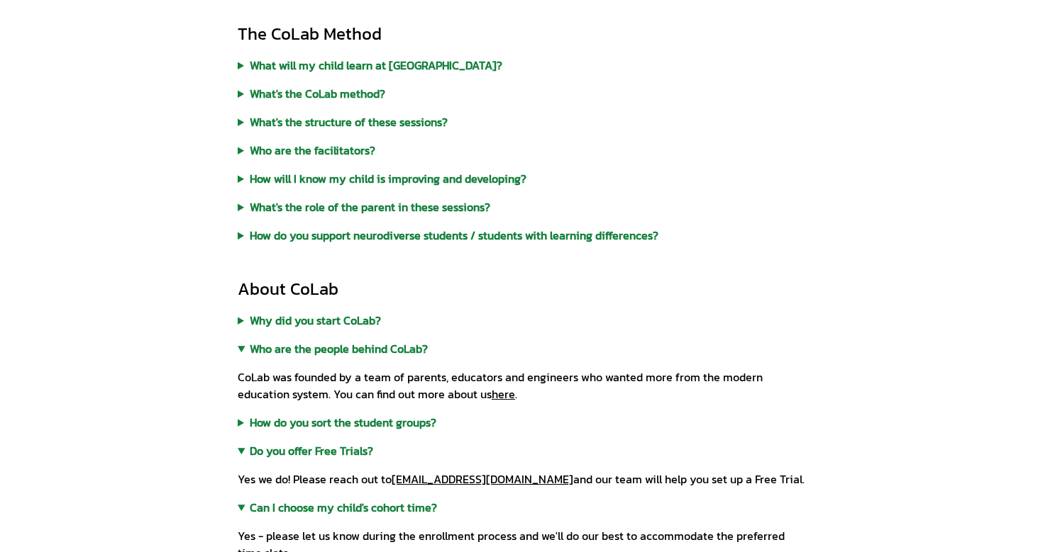
click at [309, 321] on summary "Why did you start CoLab?" at bounding box center [521, 320] width 567 height 17
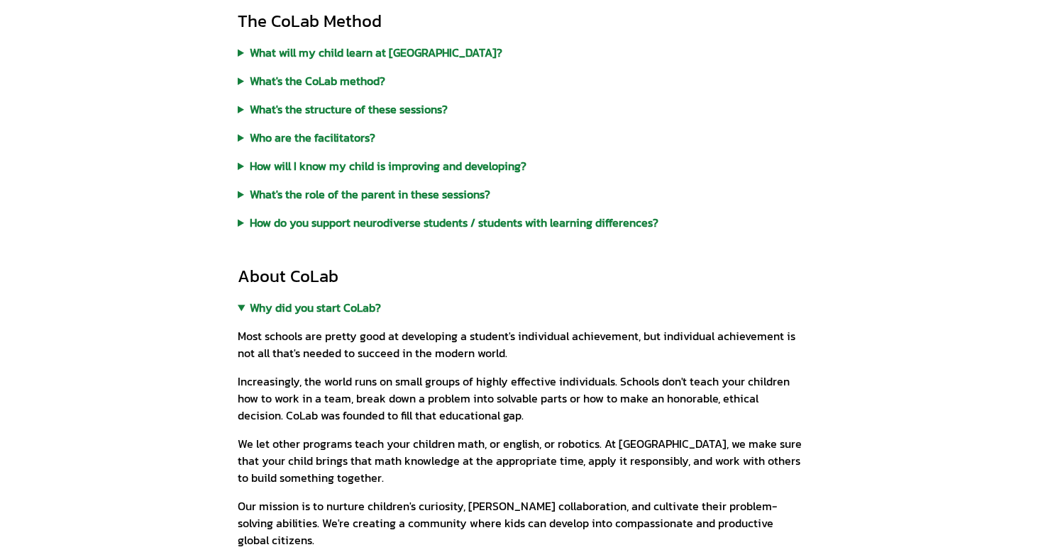
scroll to position [161, 0]
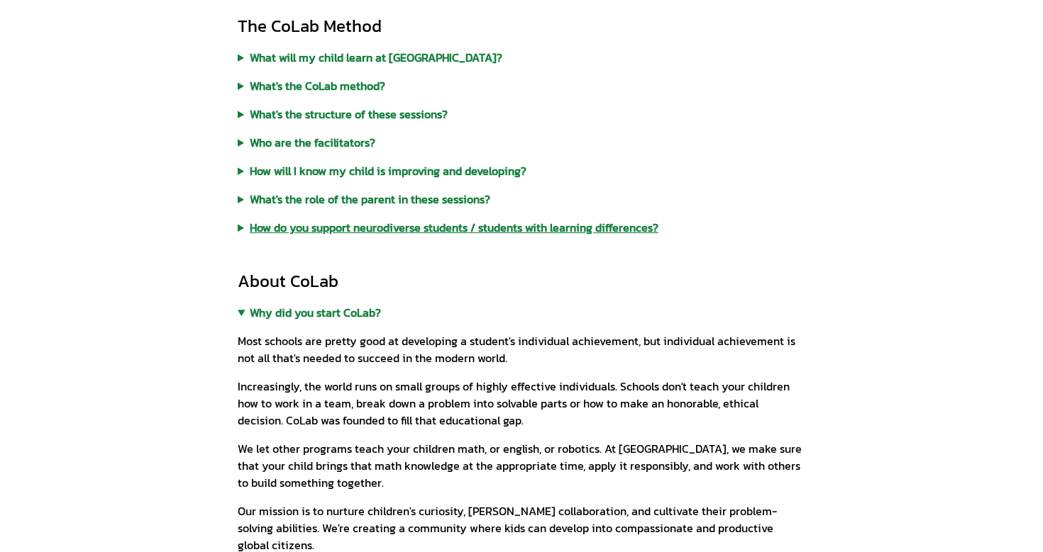
click at [599, 234] on summary "How do you support neurodiverse students / students with learning differences?" at bounding box center [521, 227] width 567 height 17
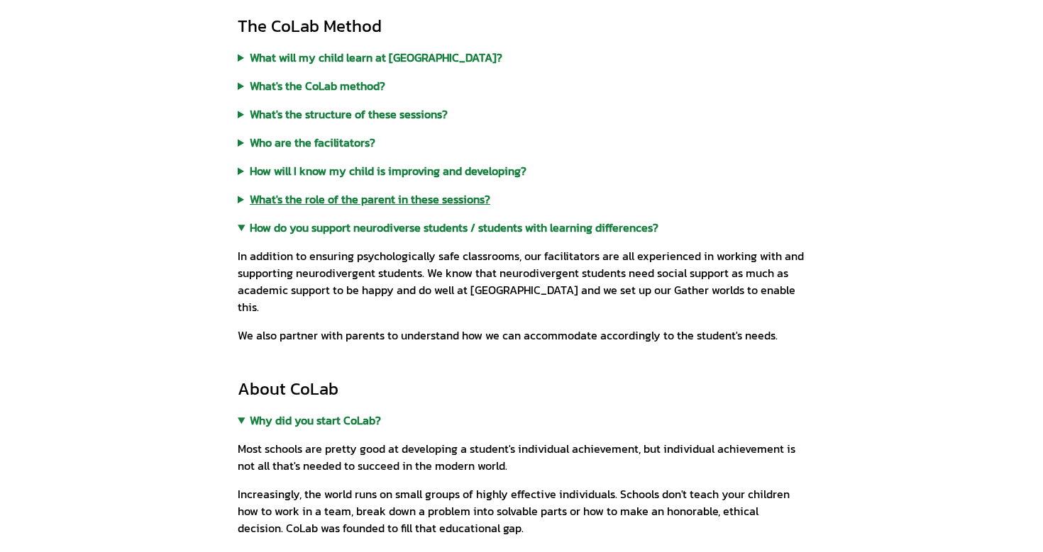
click at [423, 202] on summary "What's the role of the parent in these sessions?" at bounding box center [521, 199] width 567 height 17
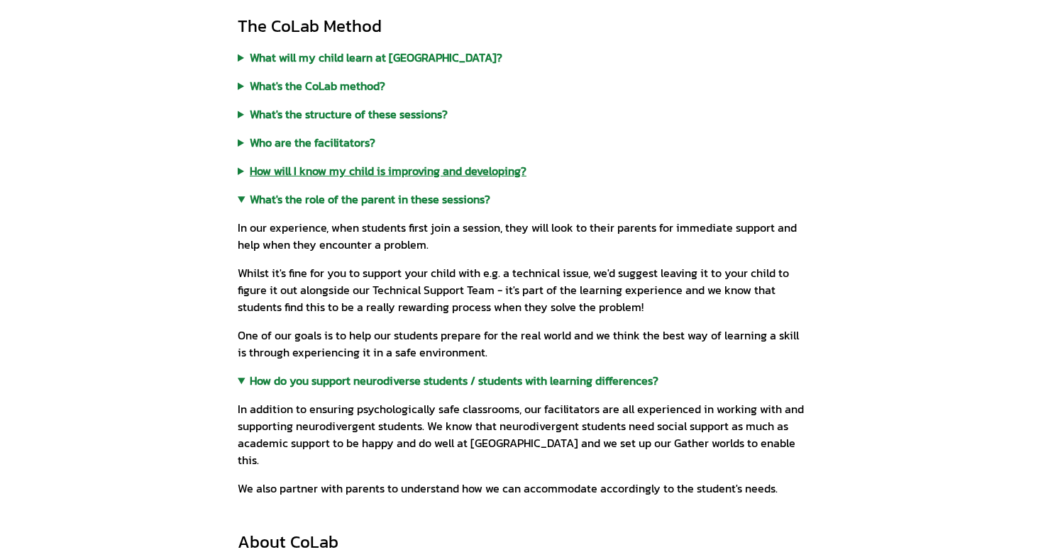
click at [428, 163] on summary "How will I know my child is improving and developing?" at bounding box center [521, 170] width 567 height 17
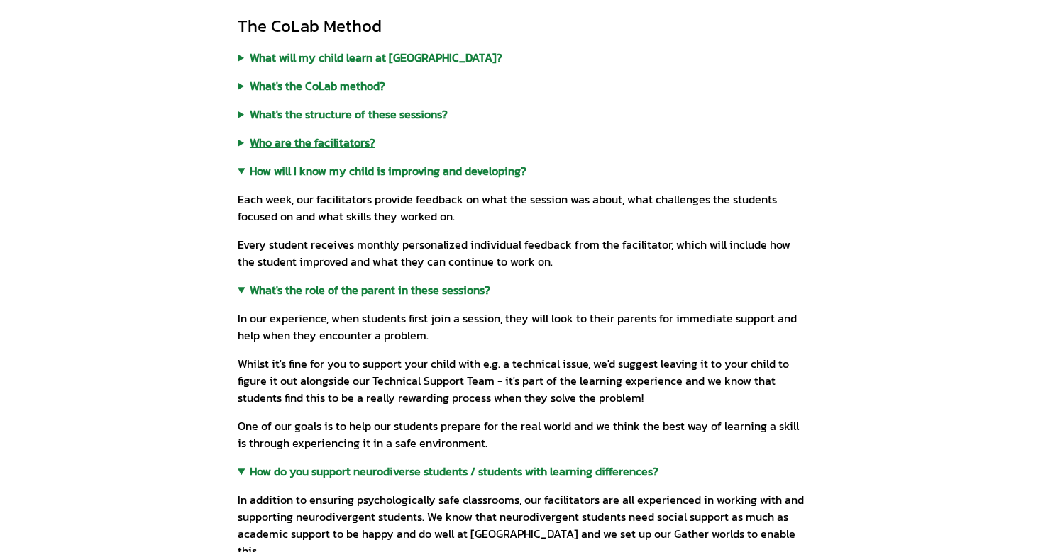
click at [330, 142] on summary "Who are the facilitators?" at bounding box center [521, 142] width 567 height 17
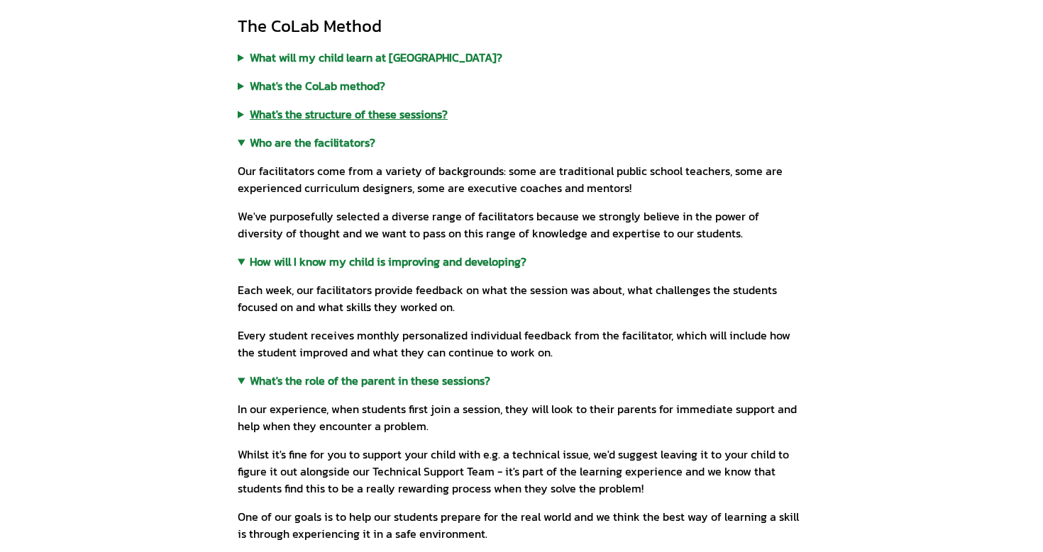
click at [339, 115] on summary "What's the structure of these sessions?" at bounding box center [521, 114] width 567 height 17
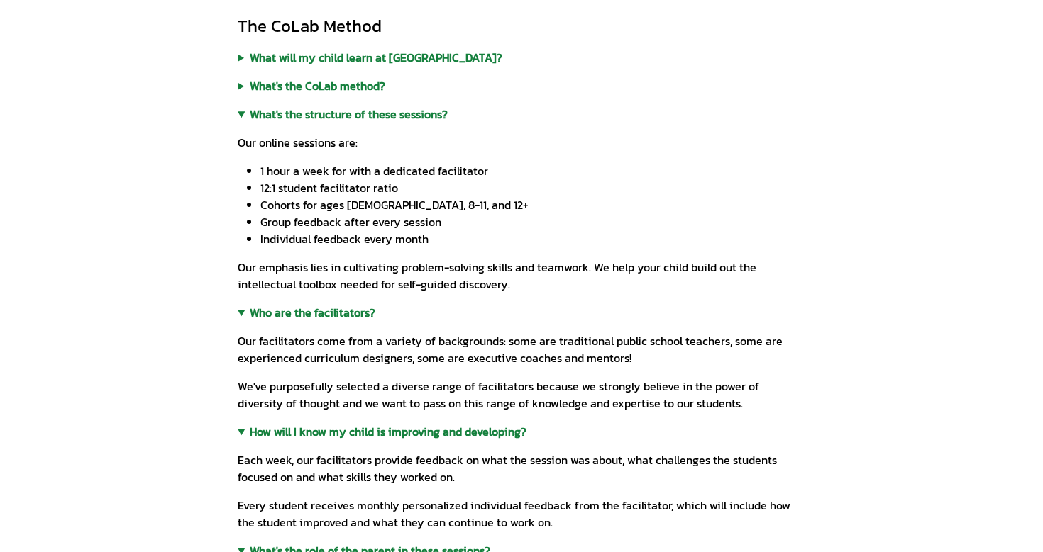
click at [336, 89] on summary "What's the CoLab method?" at bounding box center [521, 85] width 567 height 17
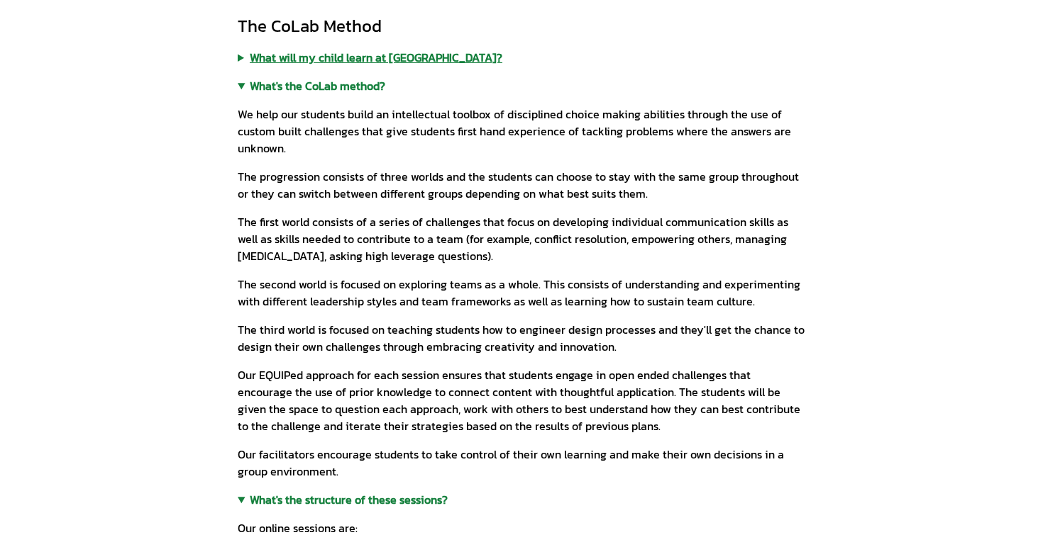
click at [340, 59] on summary "What will my child learn at CoLab?" at bounding box center [521, 57] width 567 height 17
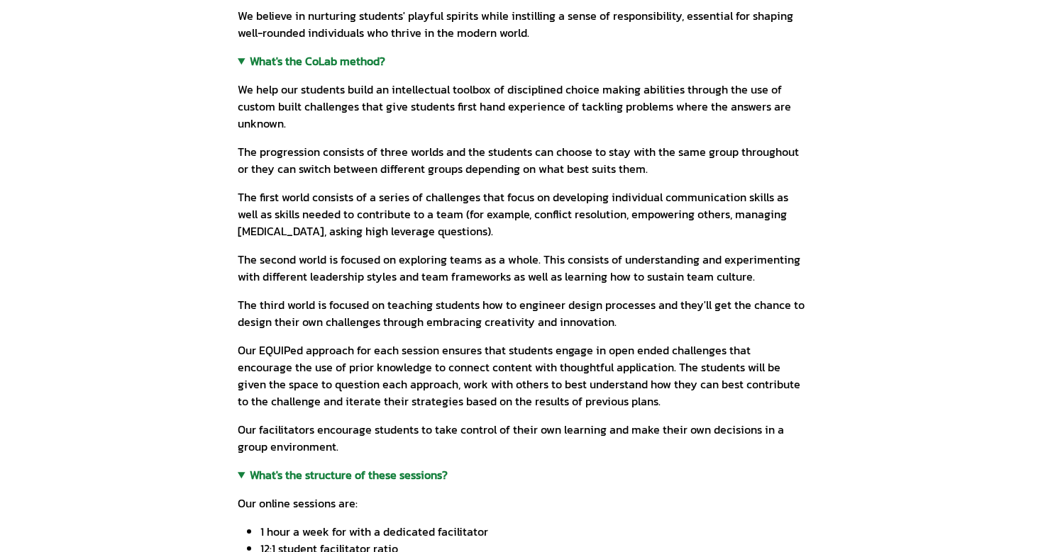
scroll to position [284, 0]
